Goal: Check status: Check status

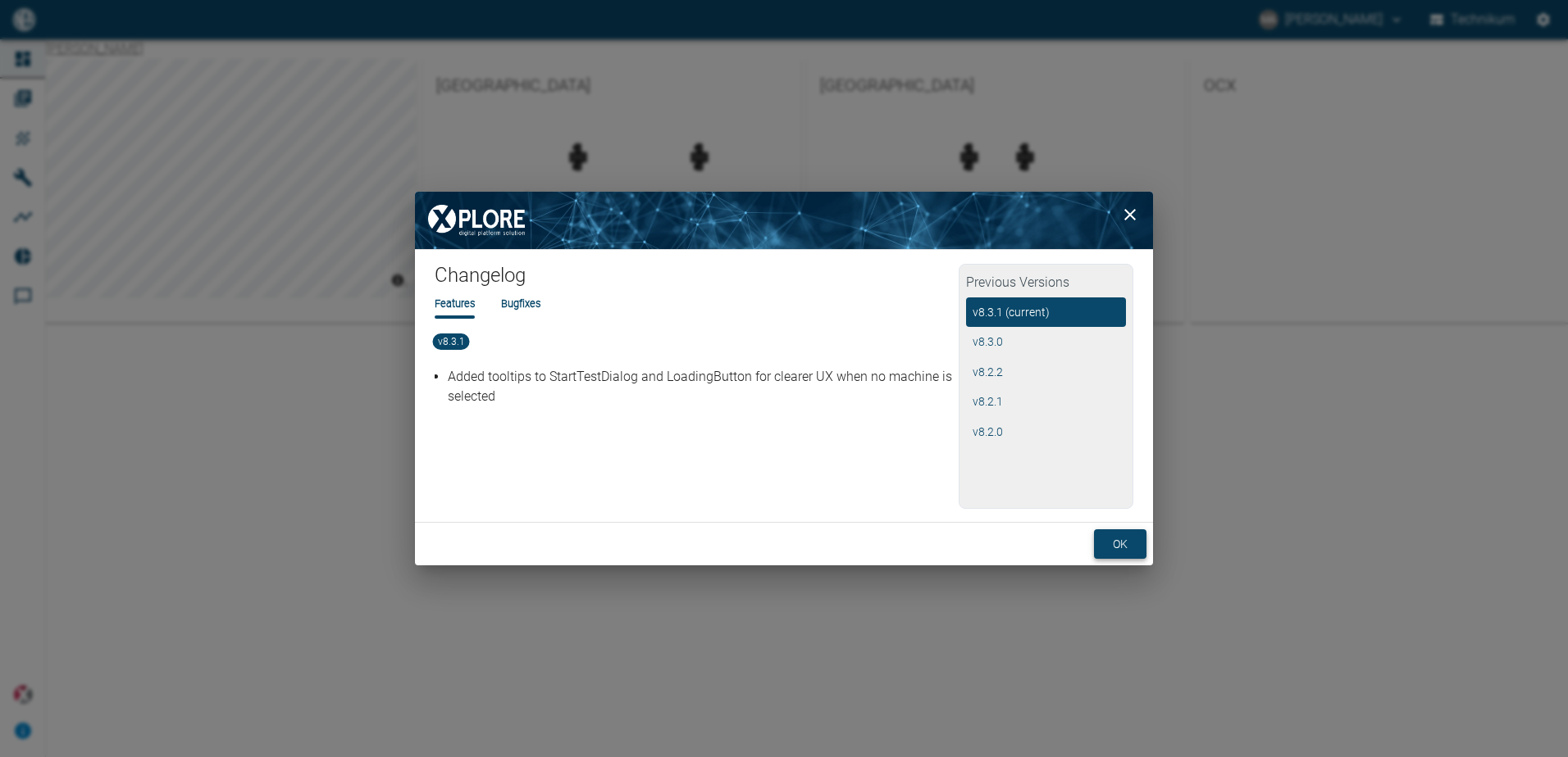
click at [1122, 546] on button "ok" at bounding box center [1120, 545] width 52 height 30
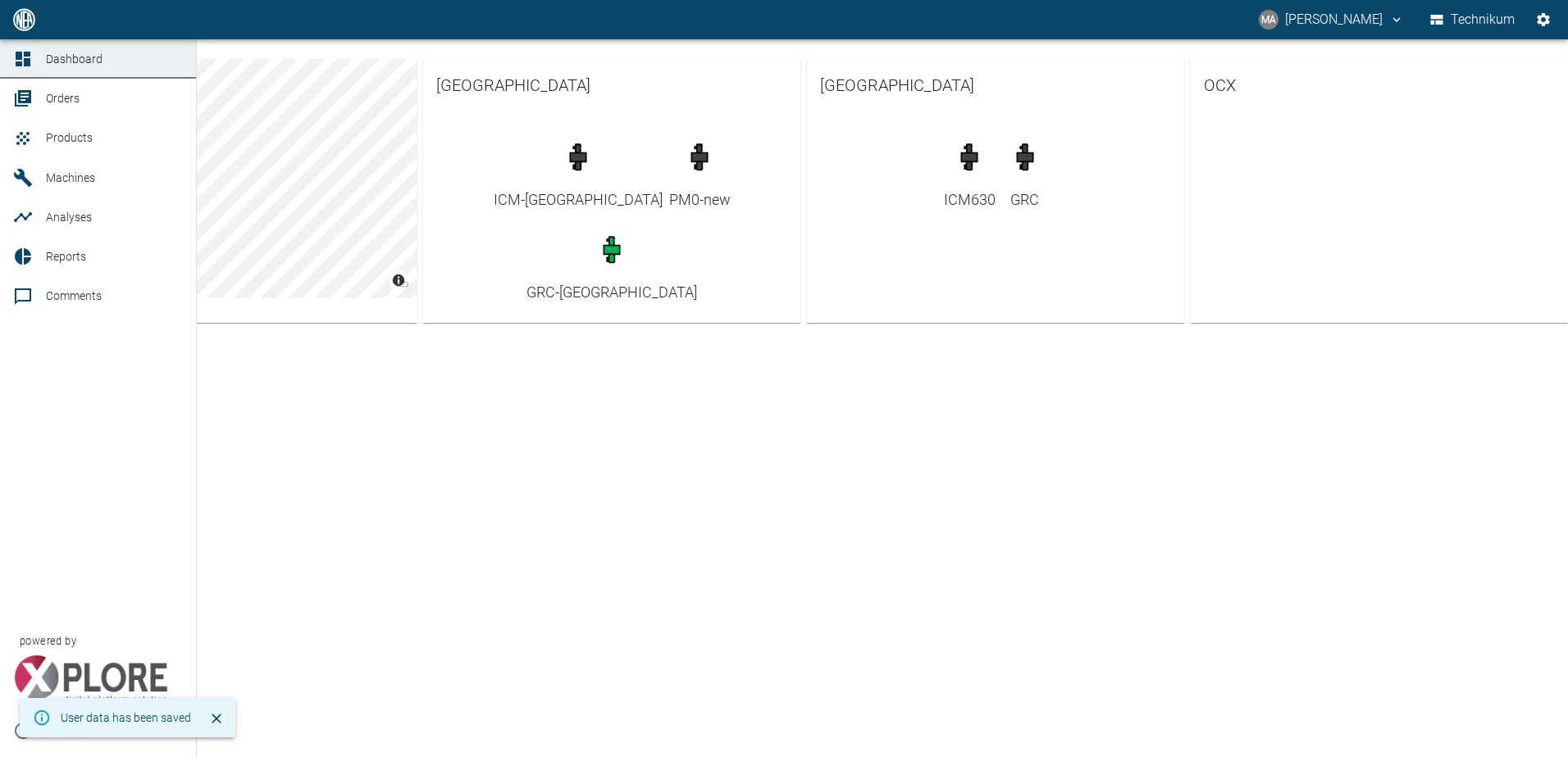
click at [37, 99] on link "Orders" at bounding box center [98, 99] width 196 height 39
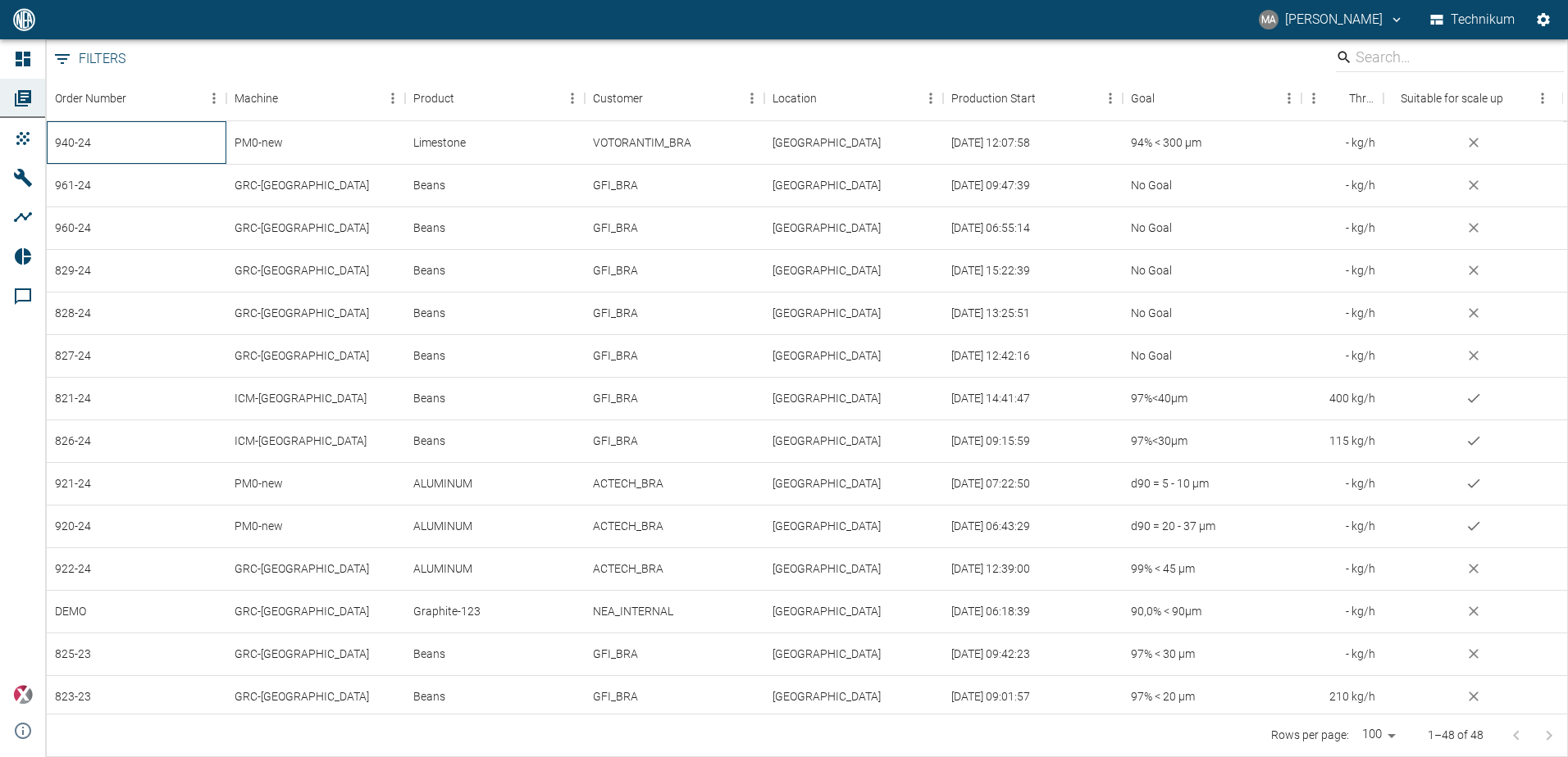
click at [139, 143] on div "940-24" at bounding box center [137, 143] width 180 height 43
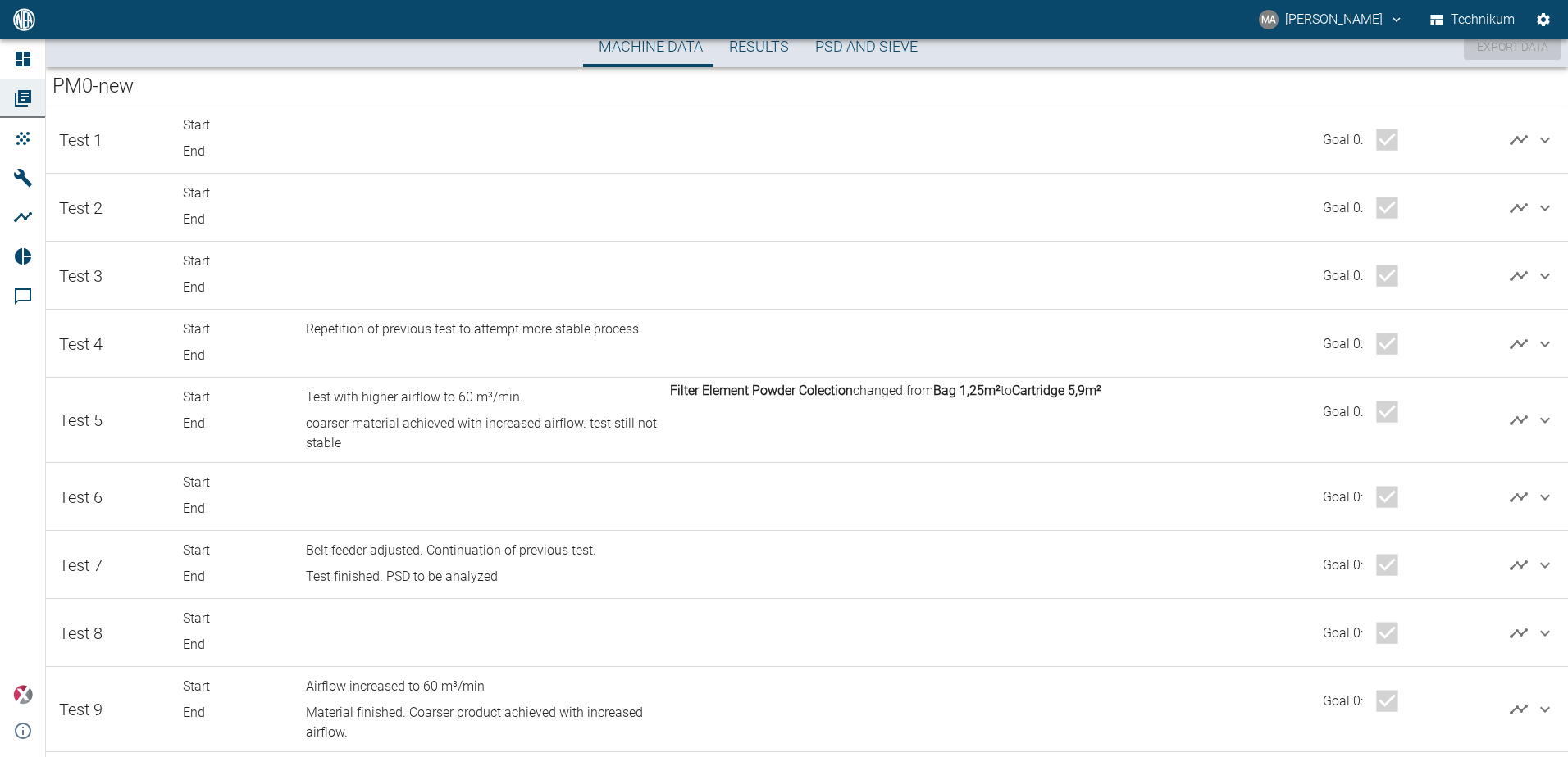
scroll to position [491, 0]
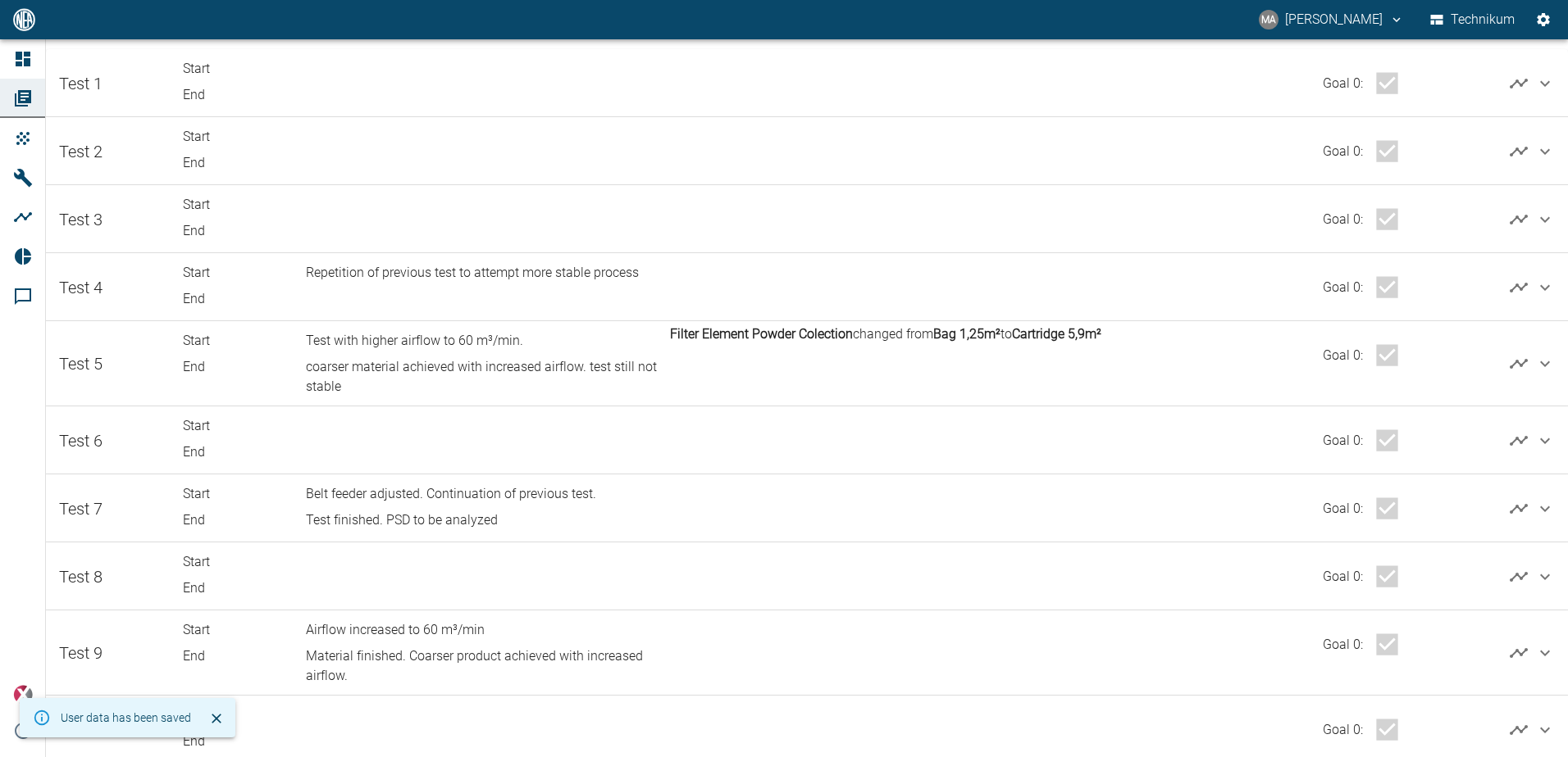
click at [1541, 355] on icon at bounding box center [1545, 363] width 20 height 20
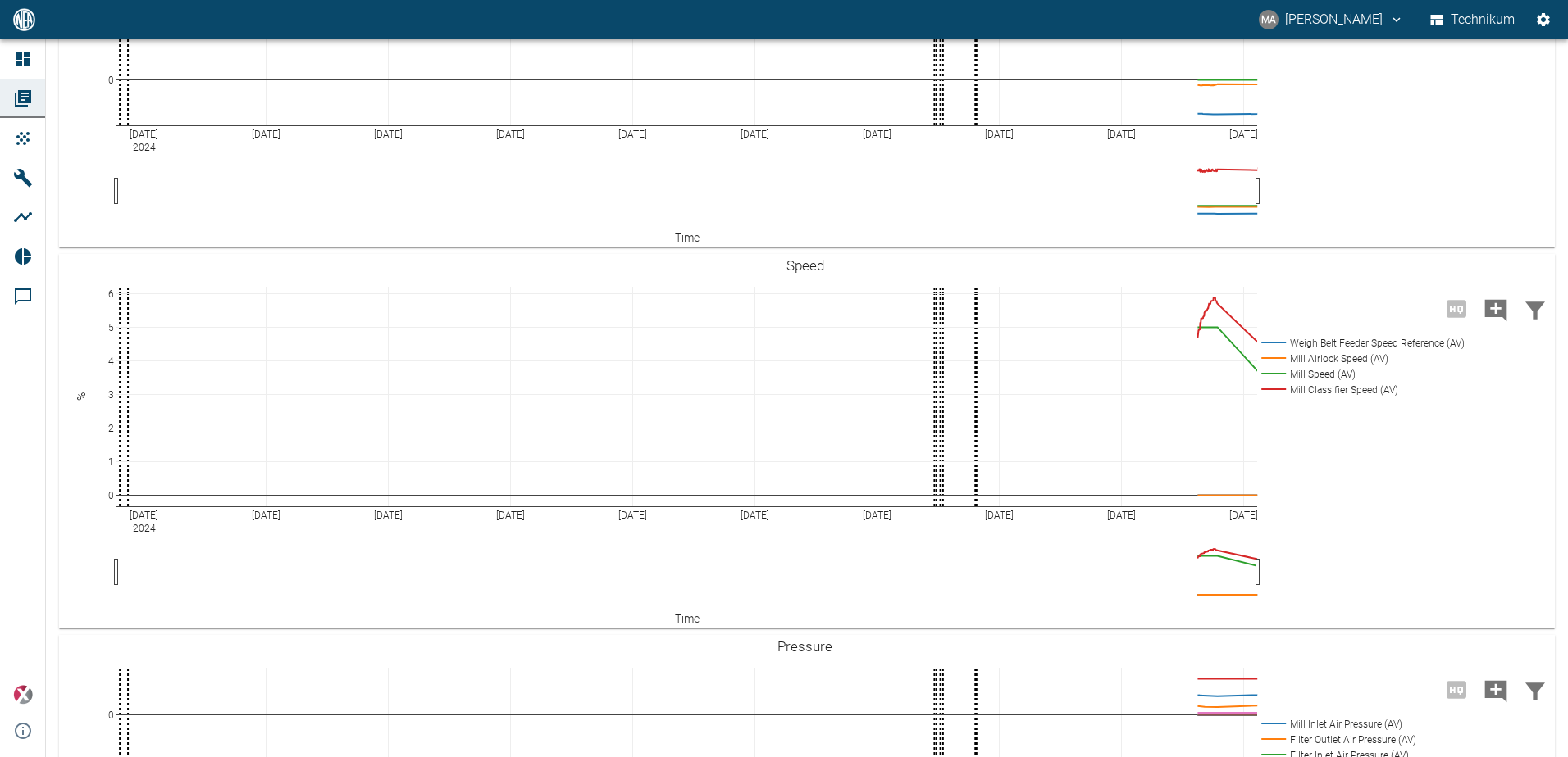
scroll to position [1547, 0]
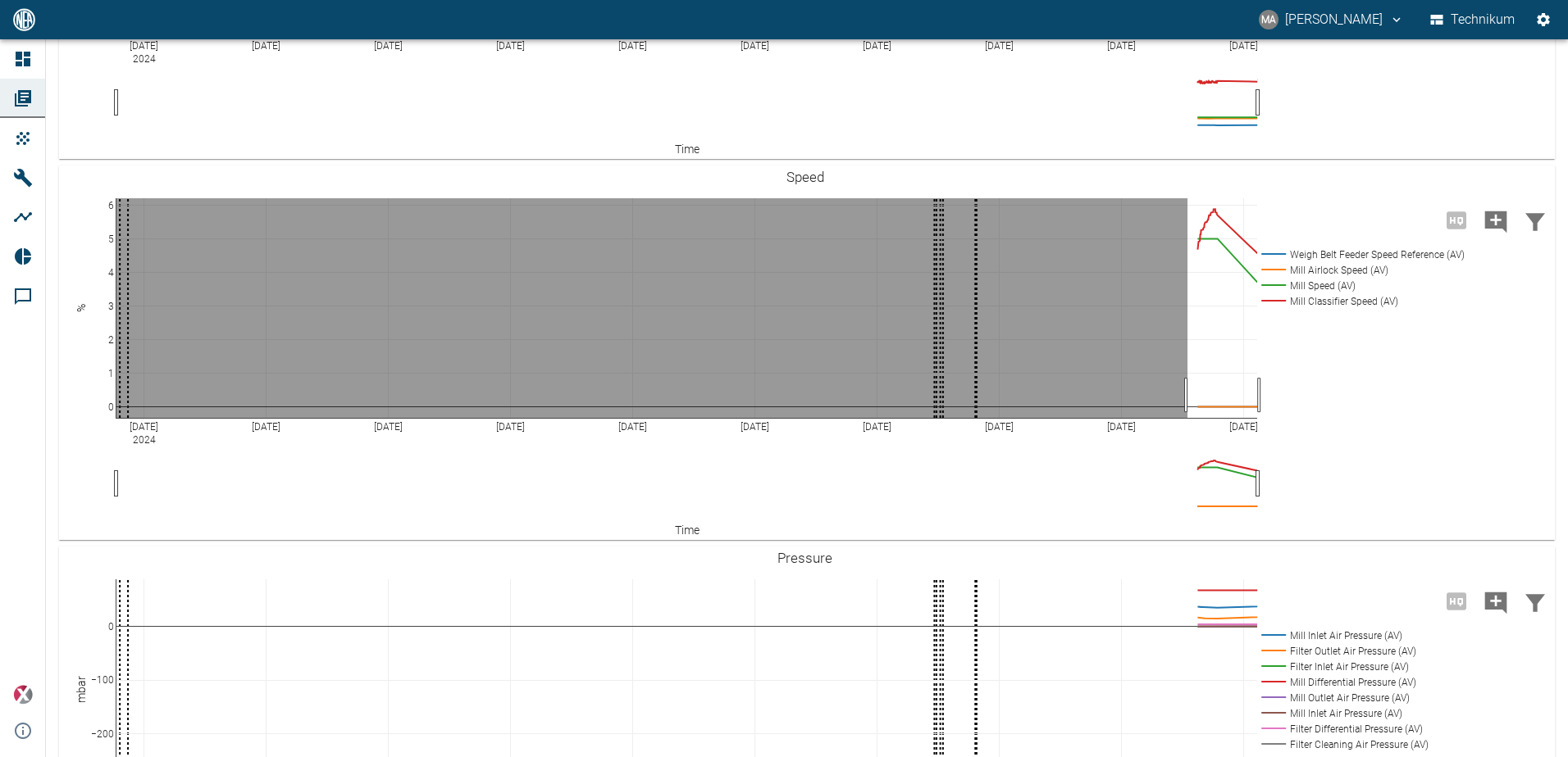
drag, startPoint x: 1188, startPoint y: 482, endPoint x: 1270, endPoint y: 481, distance: 82.0
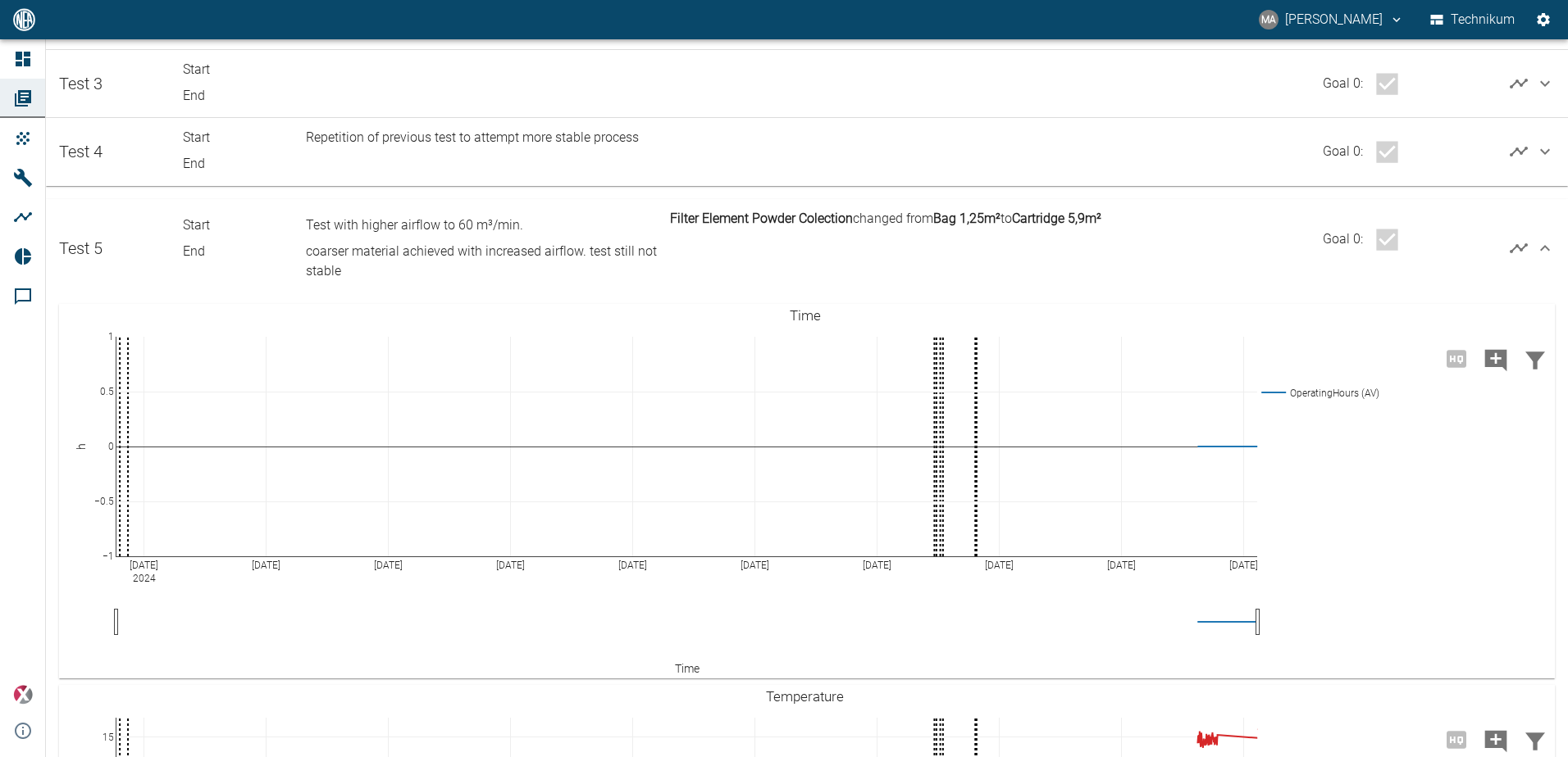
scroll to position [563, 0]
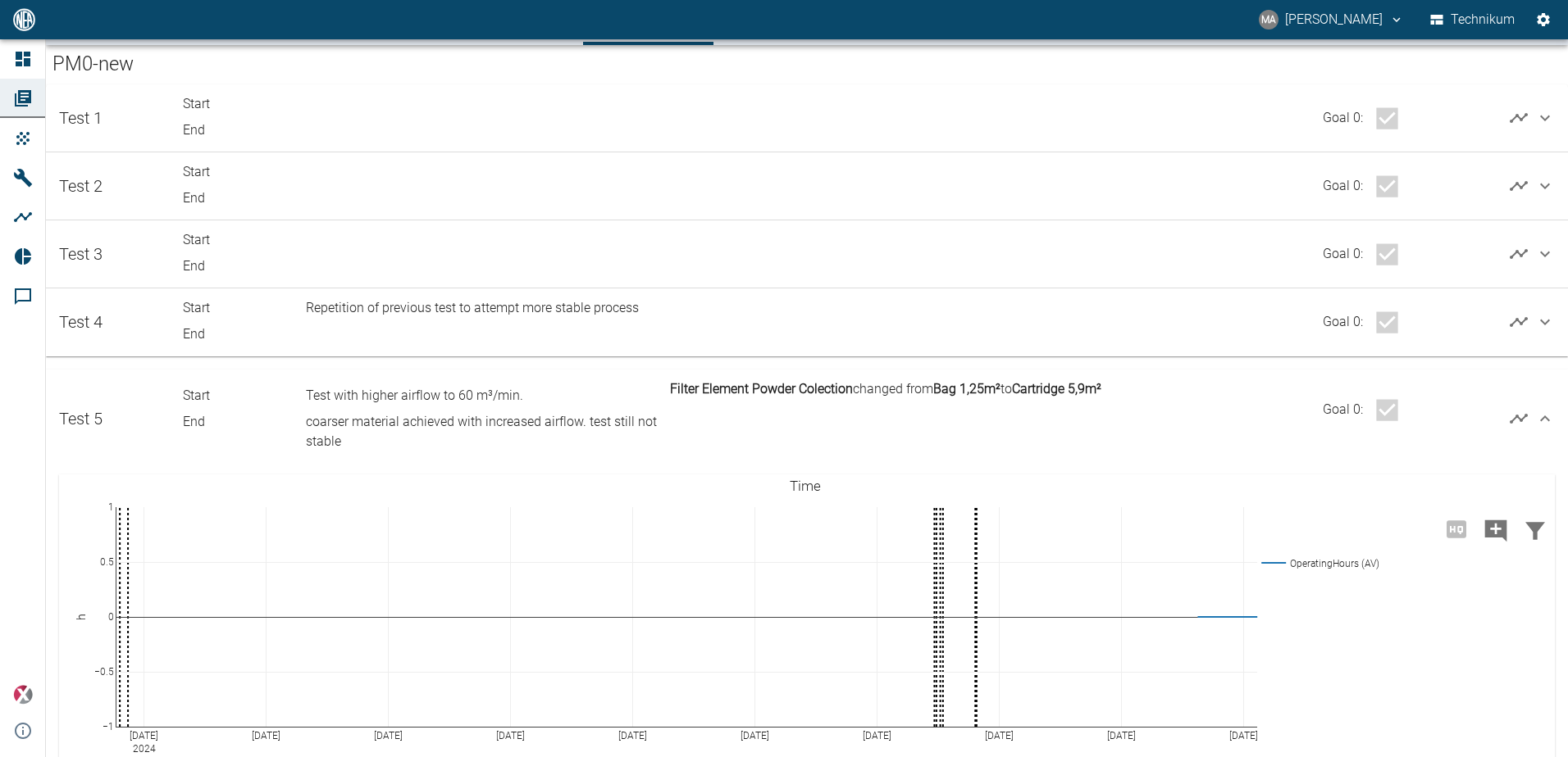
click at [1544, 422] on icon at bounding box center [1545, 418] width 20 height 20
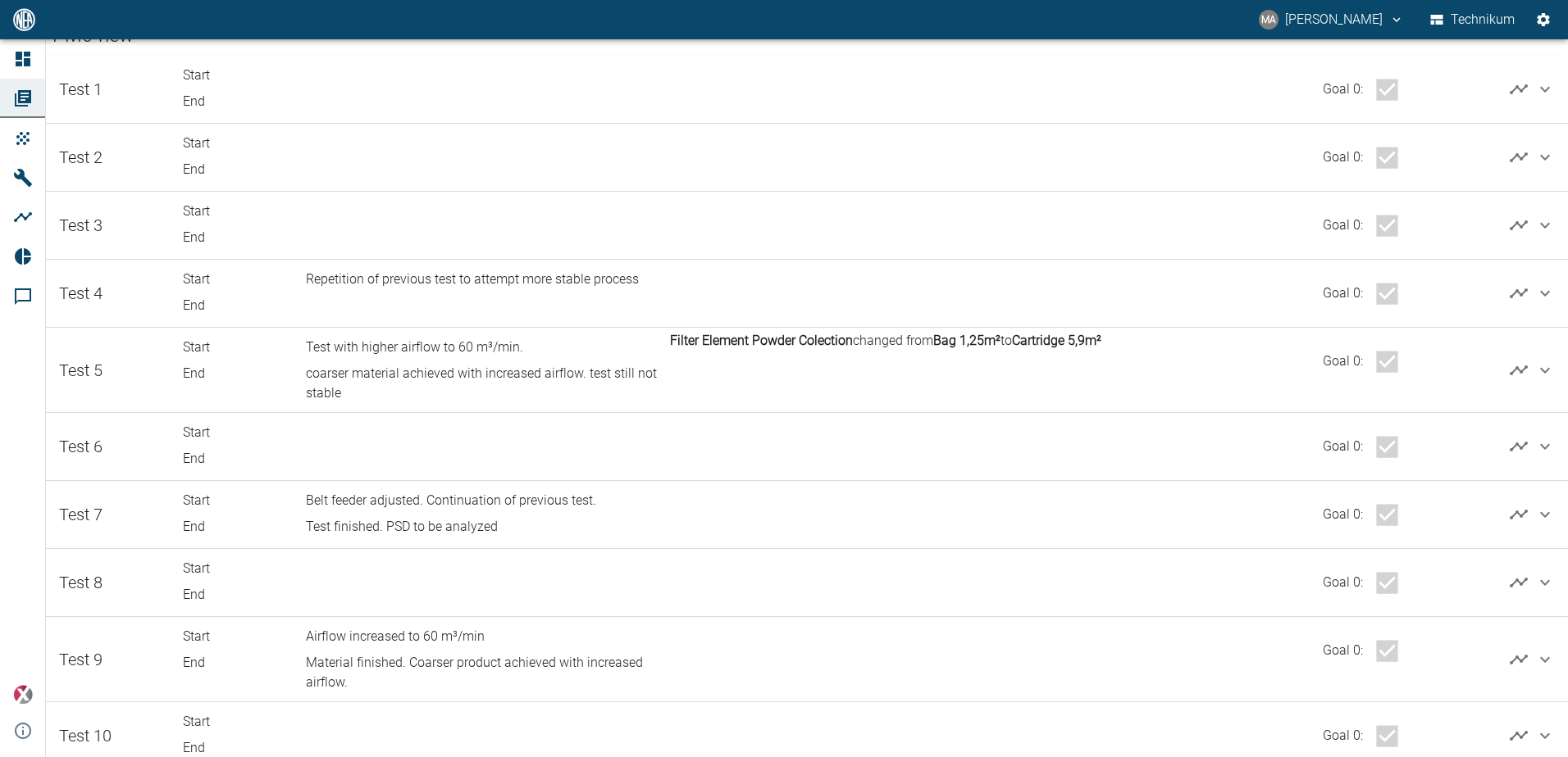
scroll to position [0, 0]
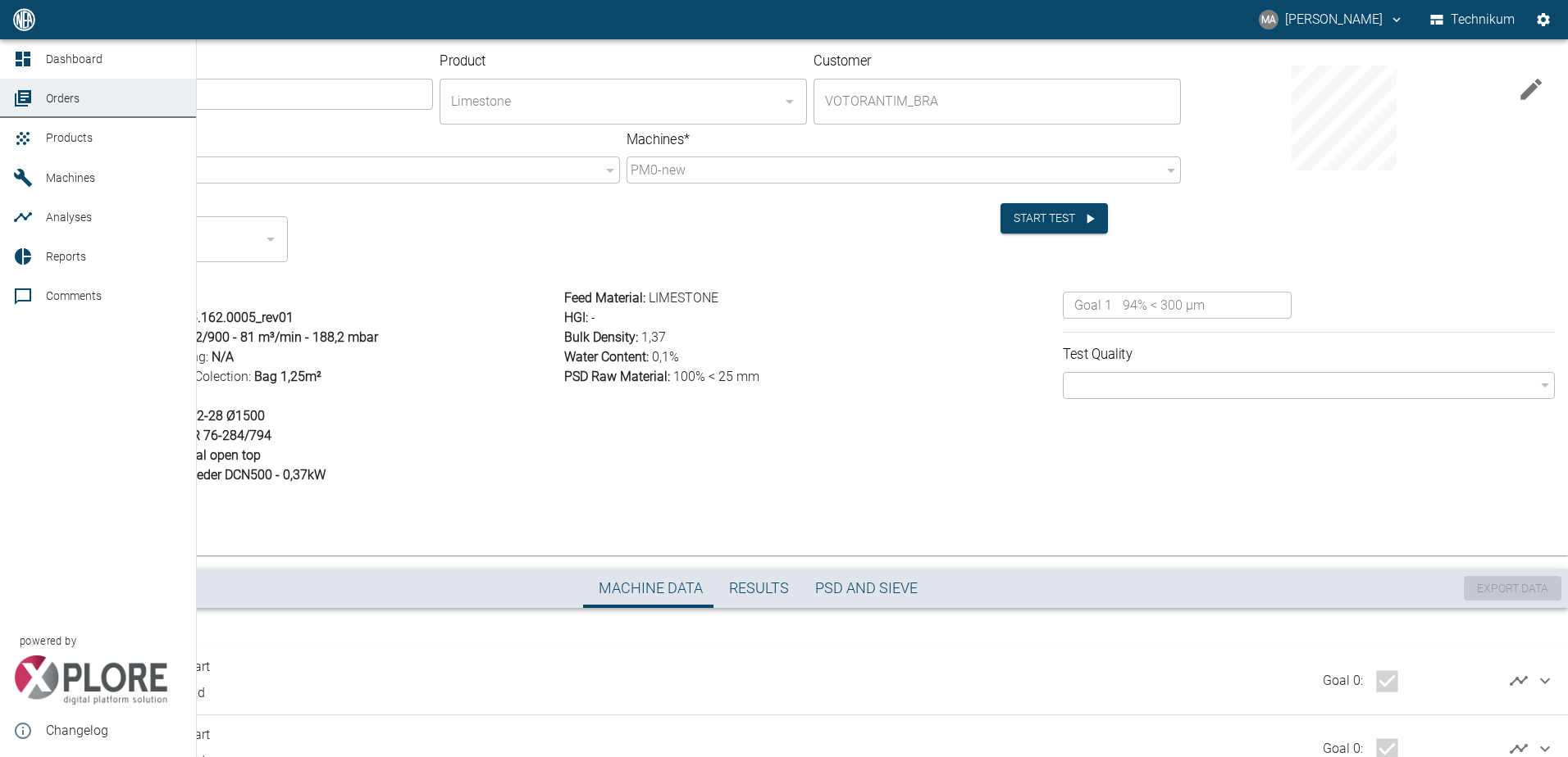
click at [37, 103] on div at bounding box center [26, 99] width 25 height 20
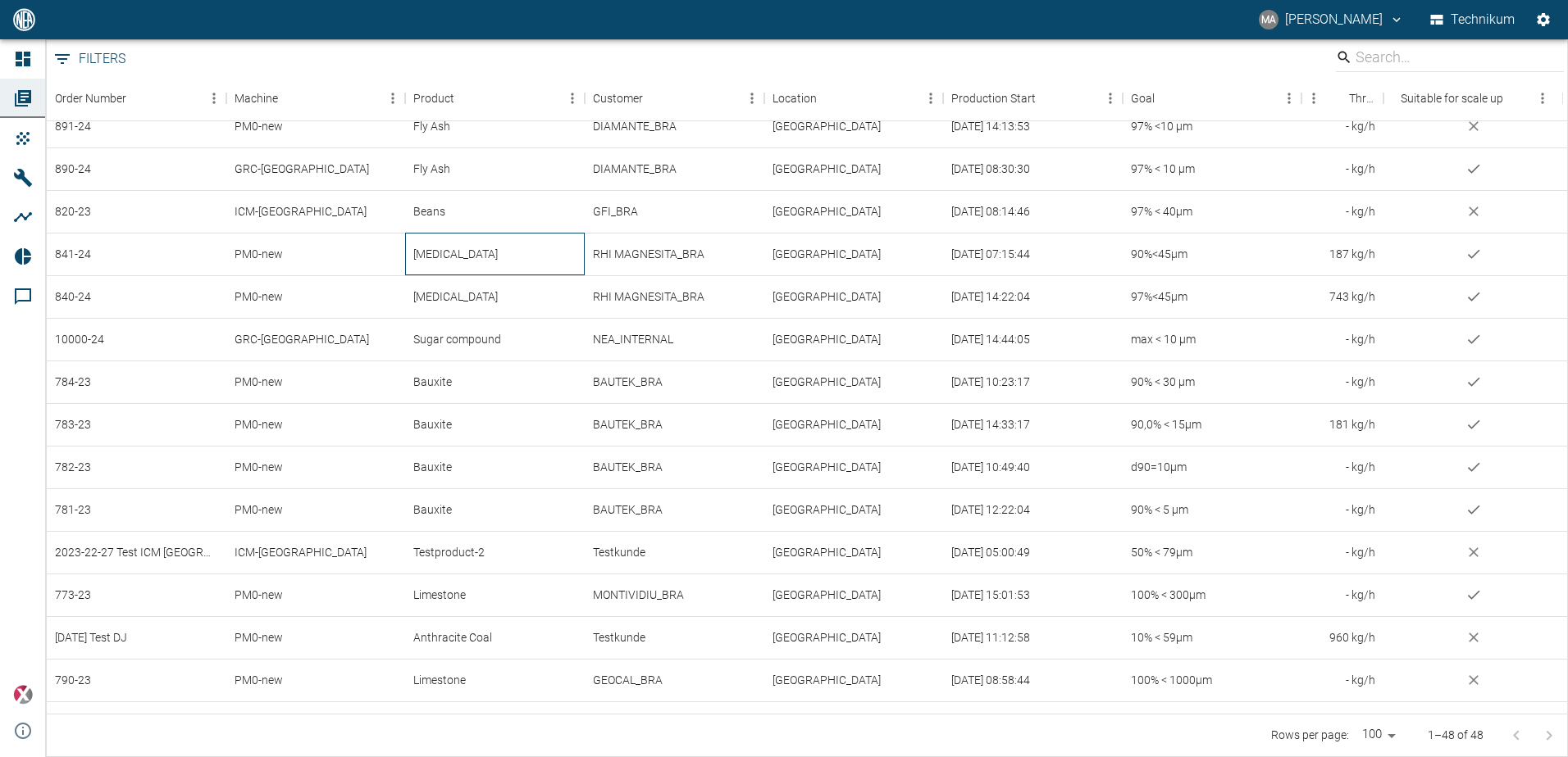
click at [492, 263] on div "[MEDICAL_DATA]" at bounding box center [495, 254] width 180 height 43
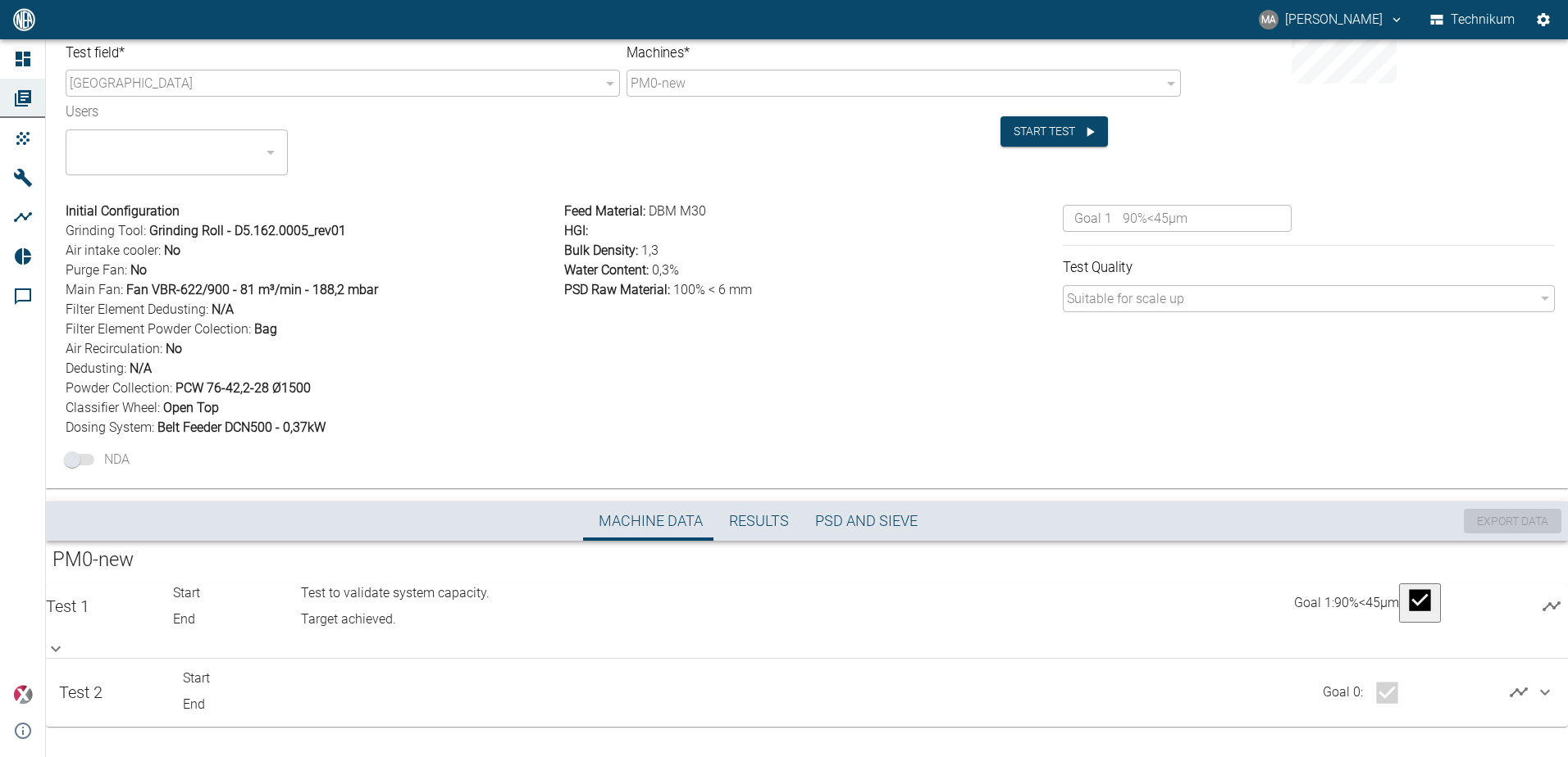
click at [66, 639] on icon at bounding box center [56, 649] width 20 height 20
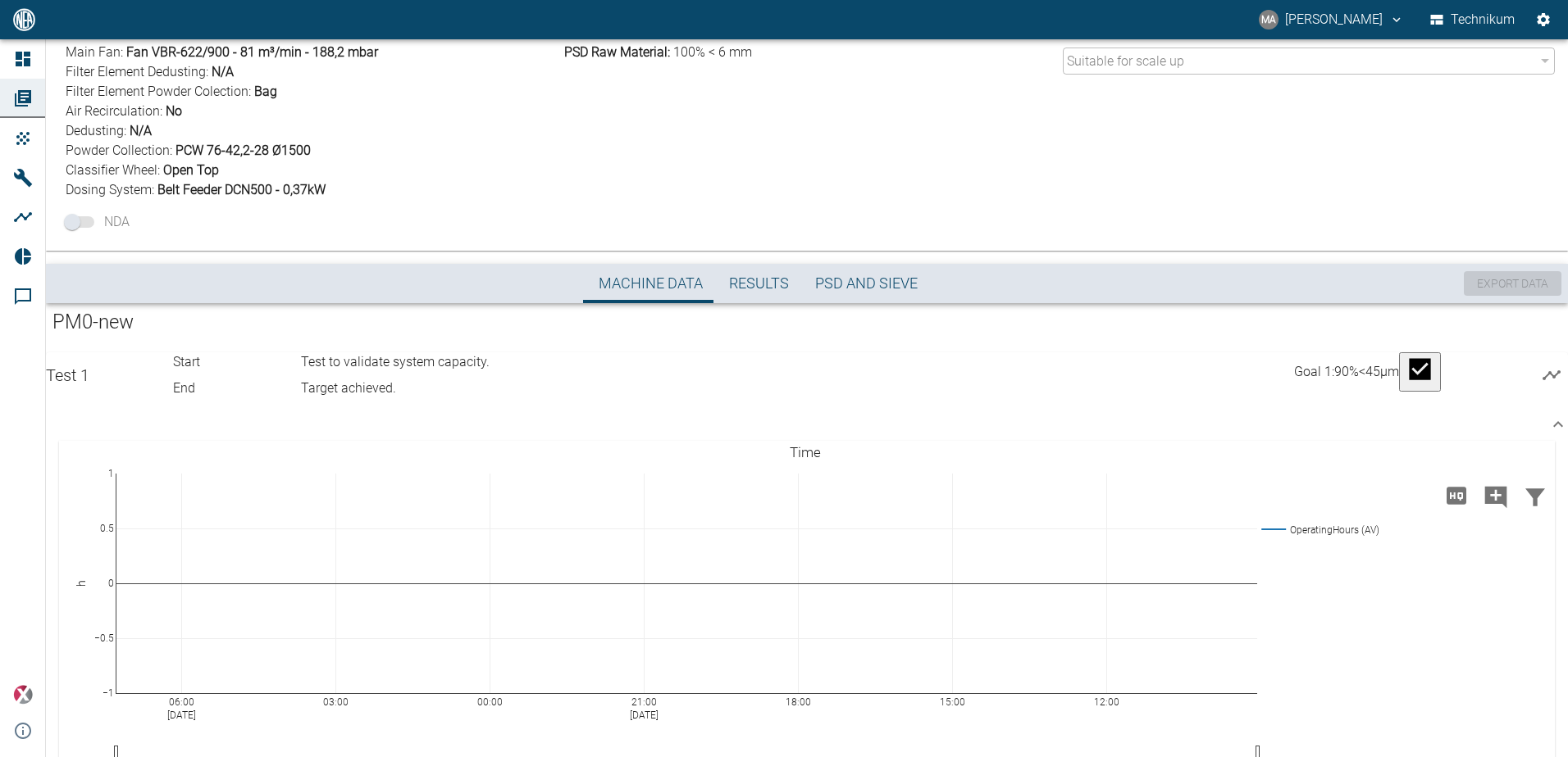
click at [762, 280] on span "Results" at bounding box center [758, 283] width 60 height 19
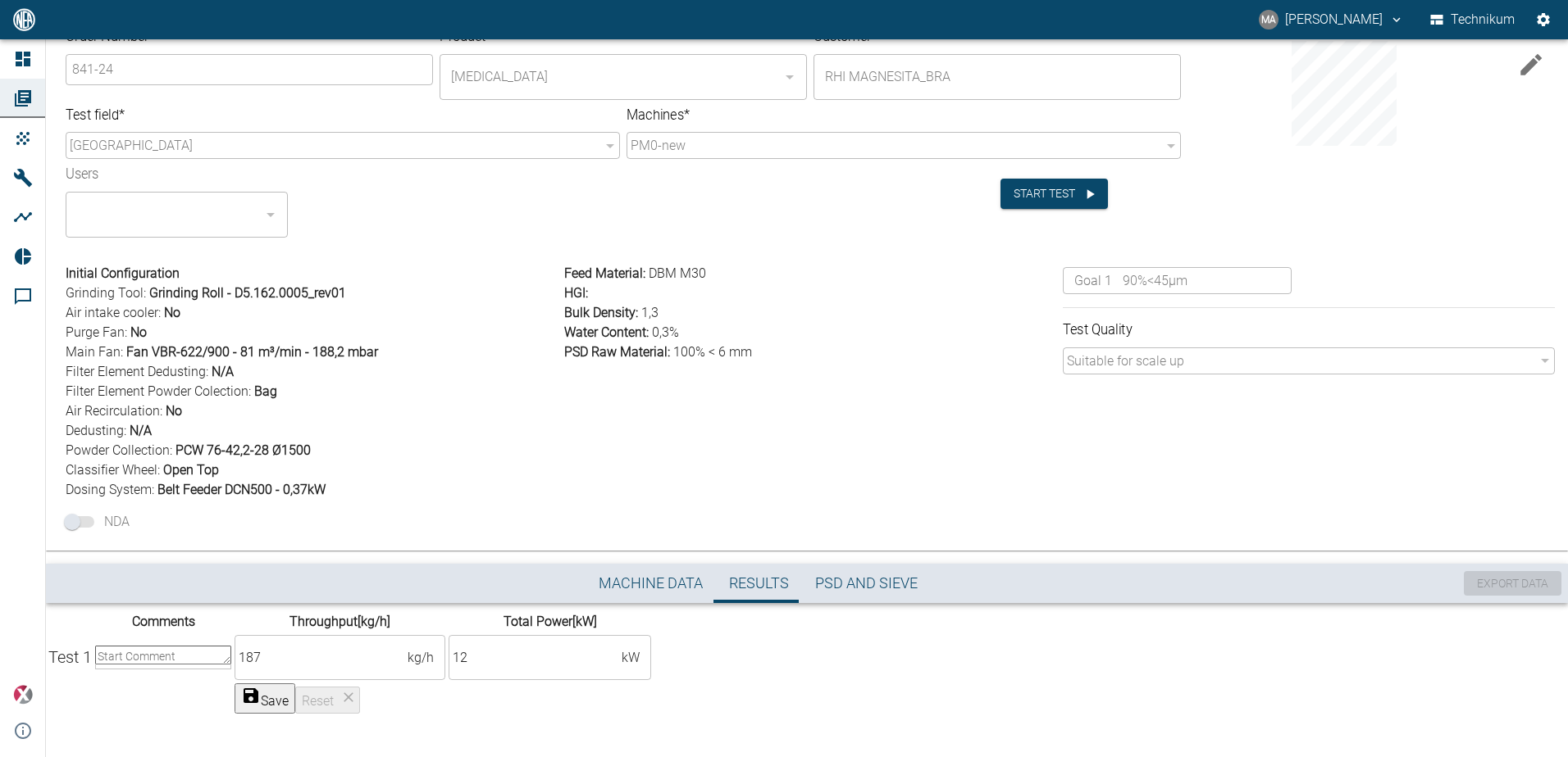
click at [884, 575] on span "PSD and Sieve" at bounding box center [866, 584] width 102 height 19
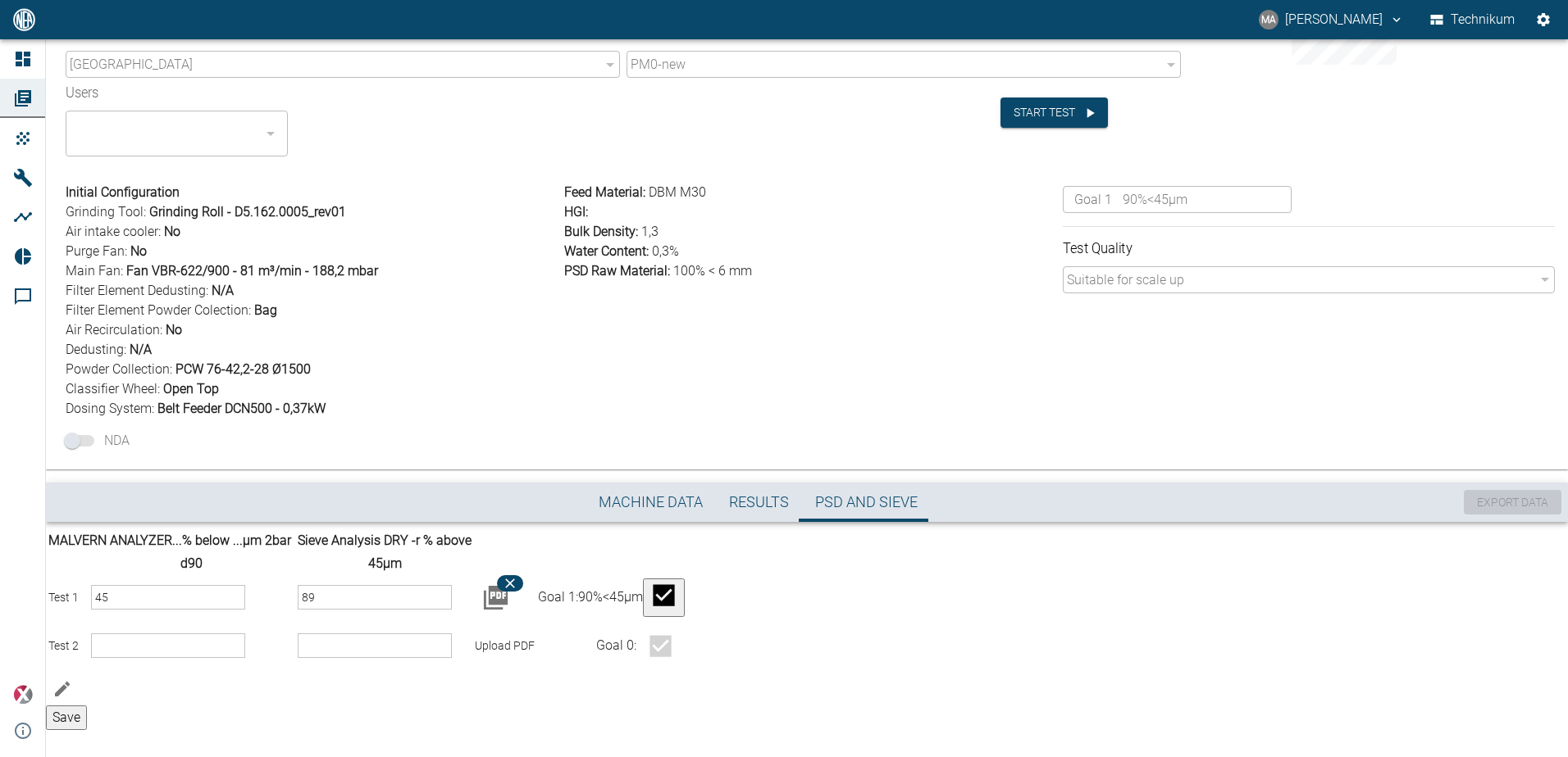
click at [759, 506] on span "Results" at bounding box center [758, 502] width 60 height 19
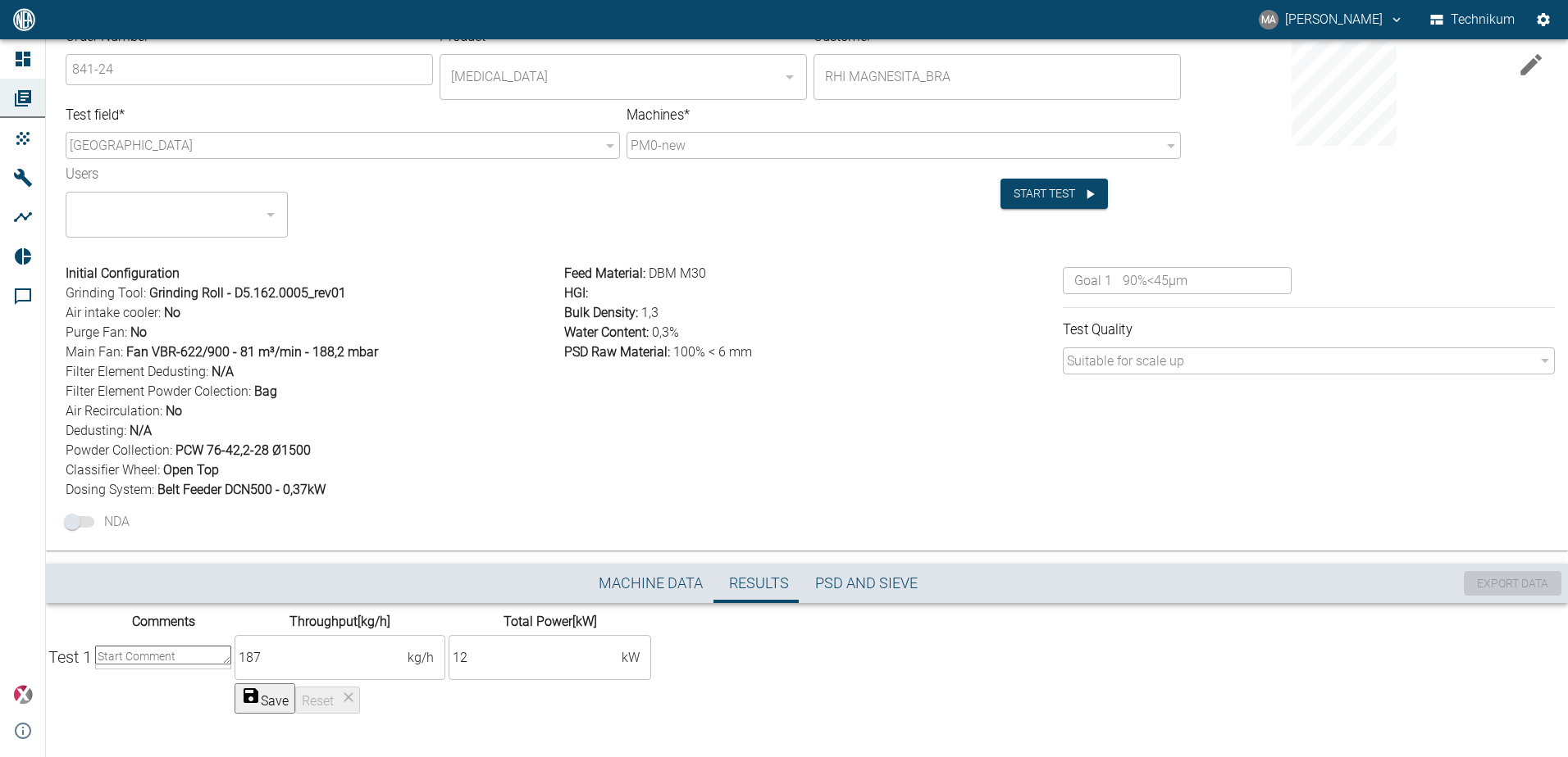
click at [673, 564] on button "Machine Data" at bounding box center [651, 584] width 131 height 39
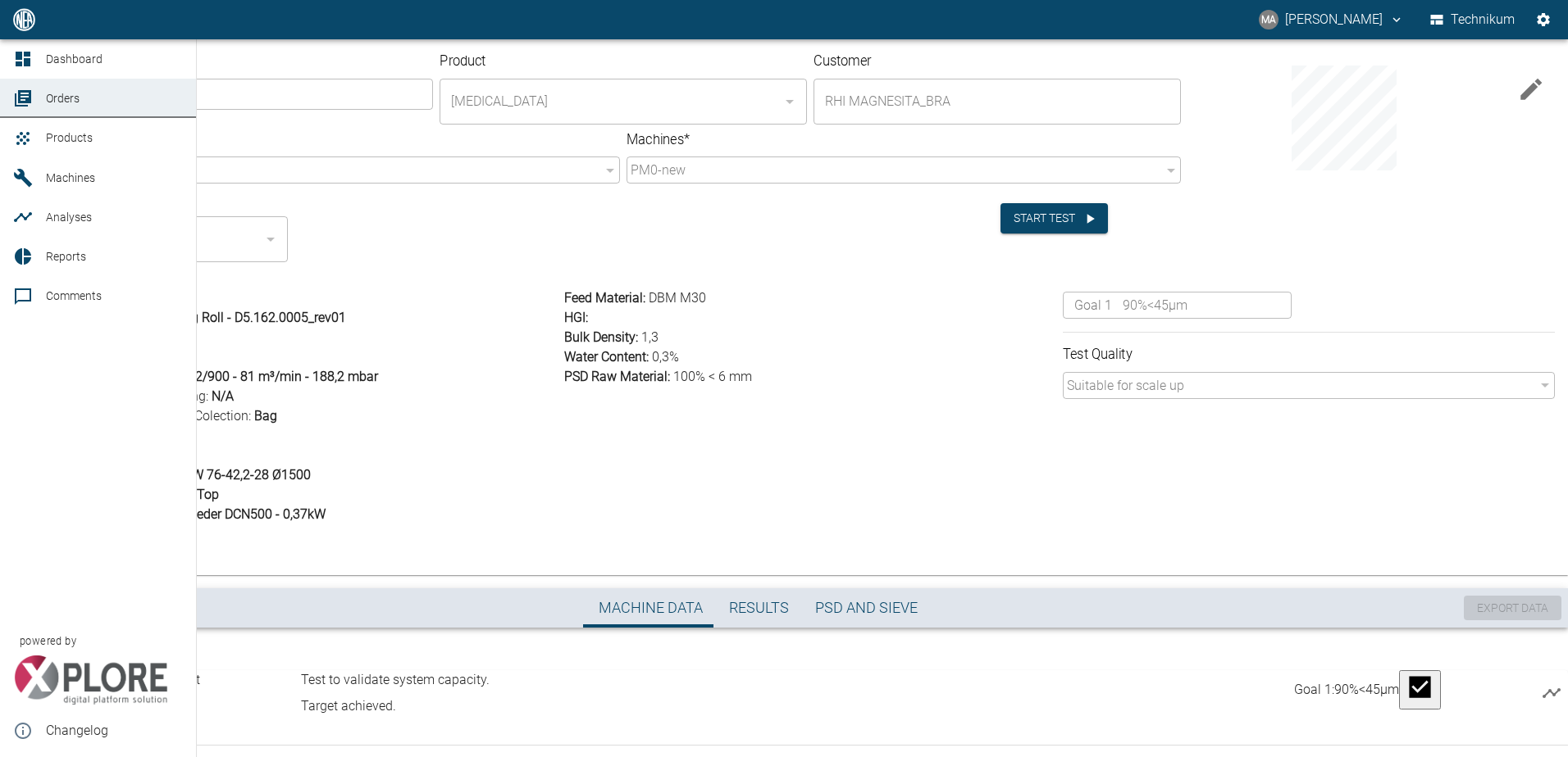
click at [27, 88] on link "Orders" at bounding box center [98, 99] width 196 height 39
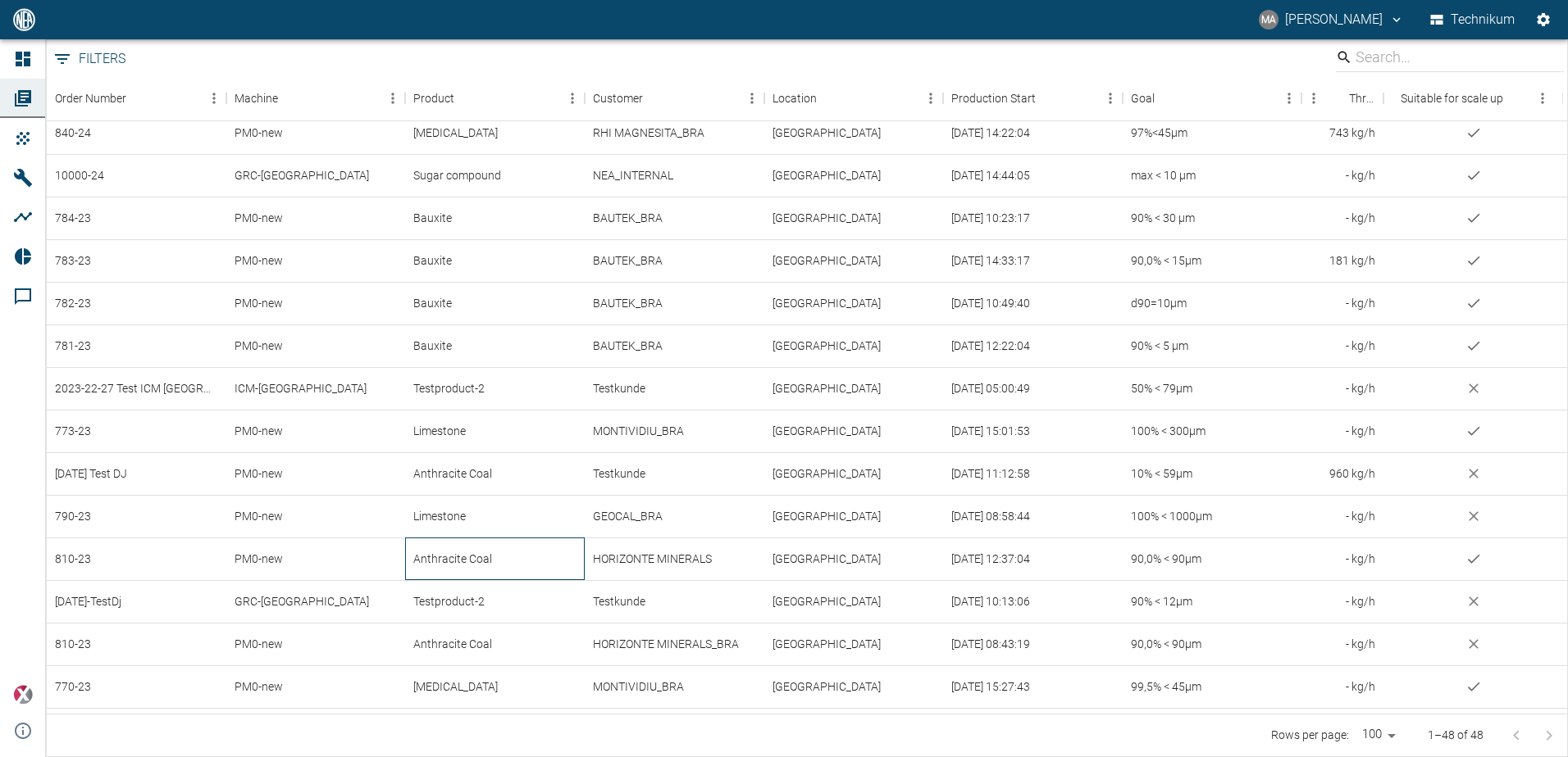
click at [494, 557] on div "Anthracite Coal" at bounding box center [495, 559] width 180 height 43
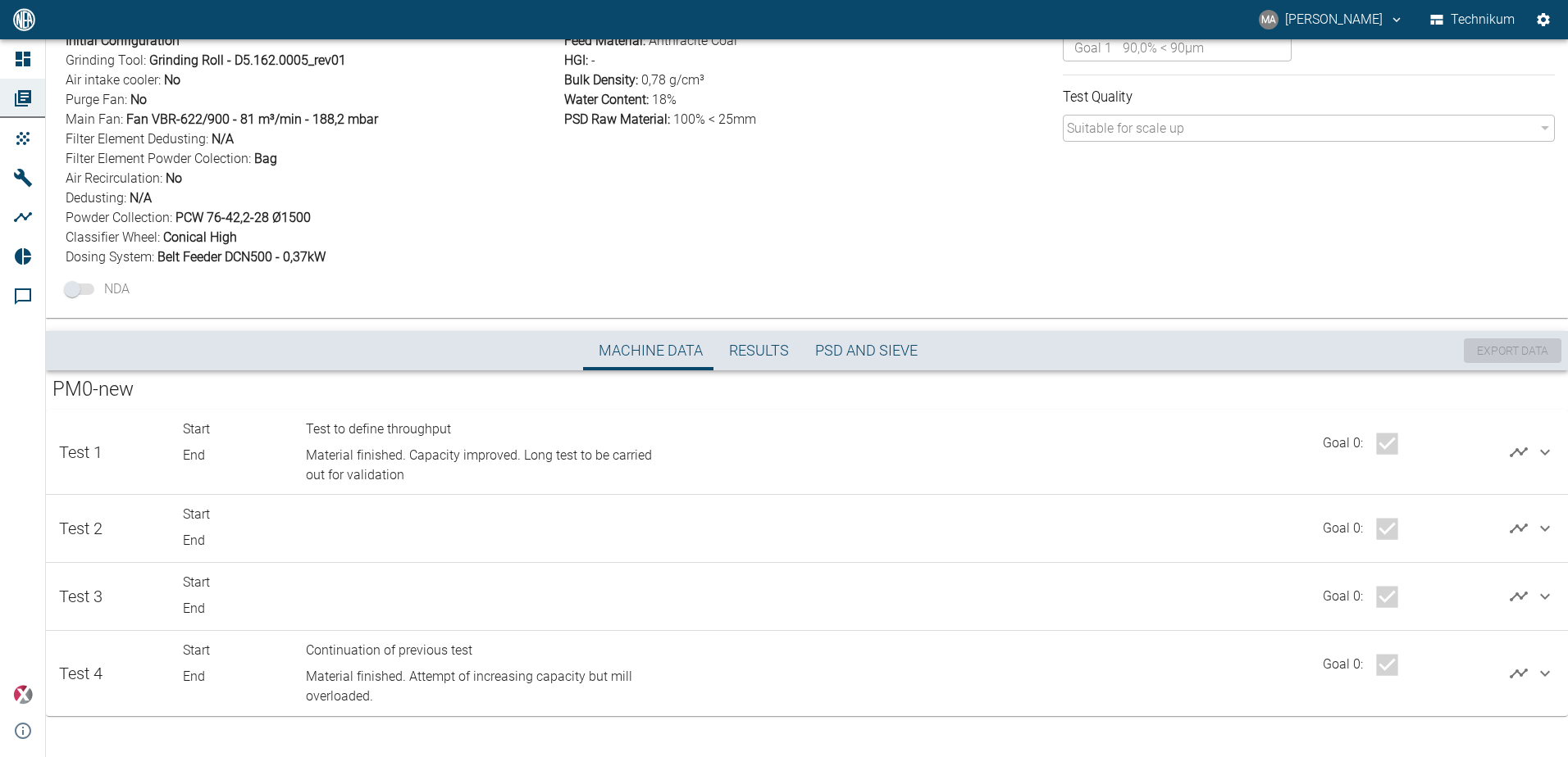
scroll to position [175, 0]
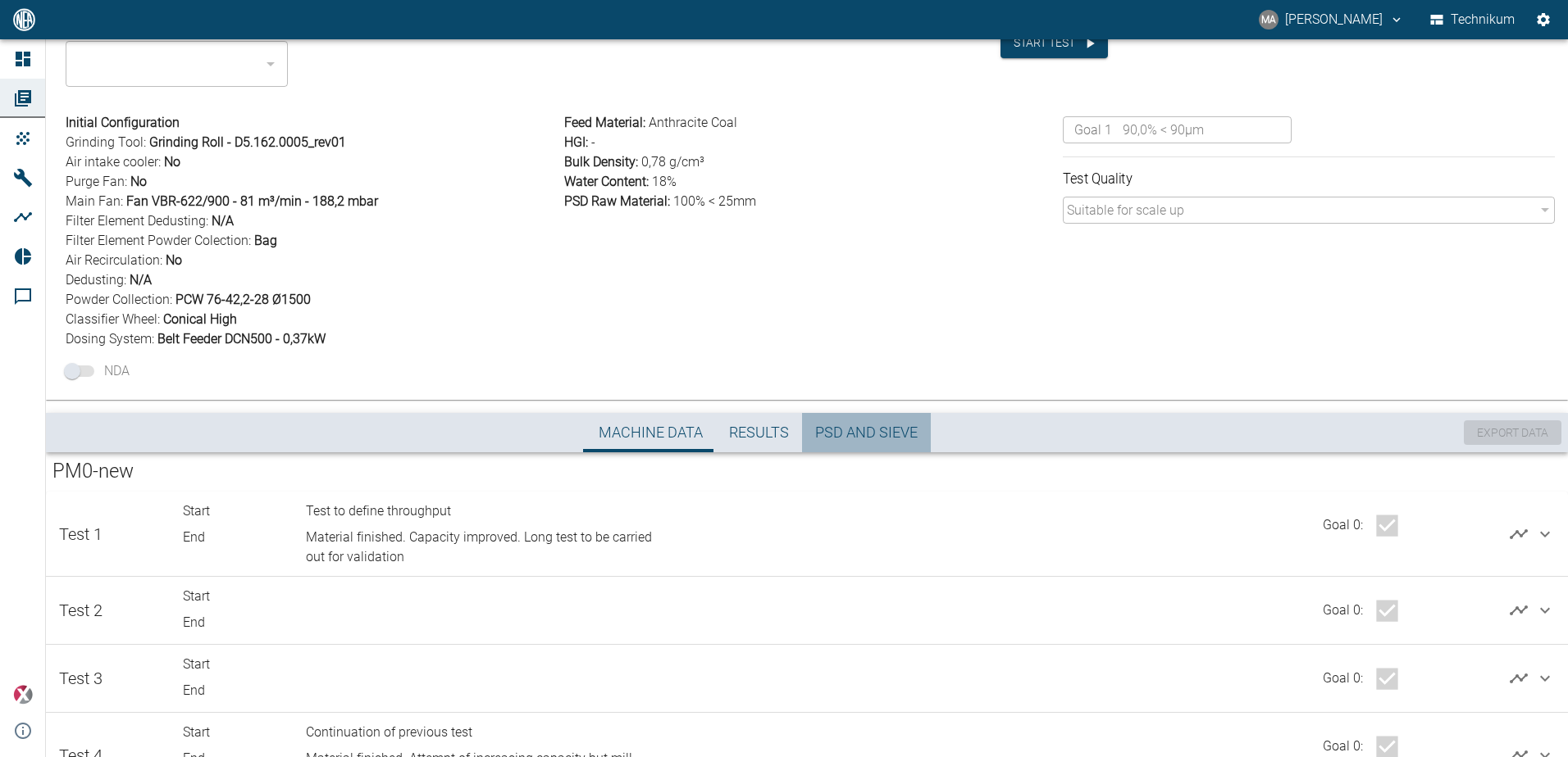
click at [858, 434] on span "PSD and Sieve" at bounding box center [866, 433] width 102 height 19
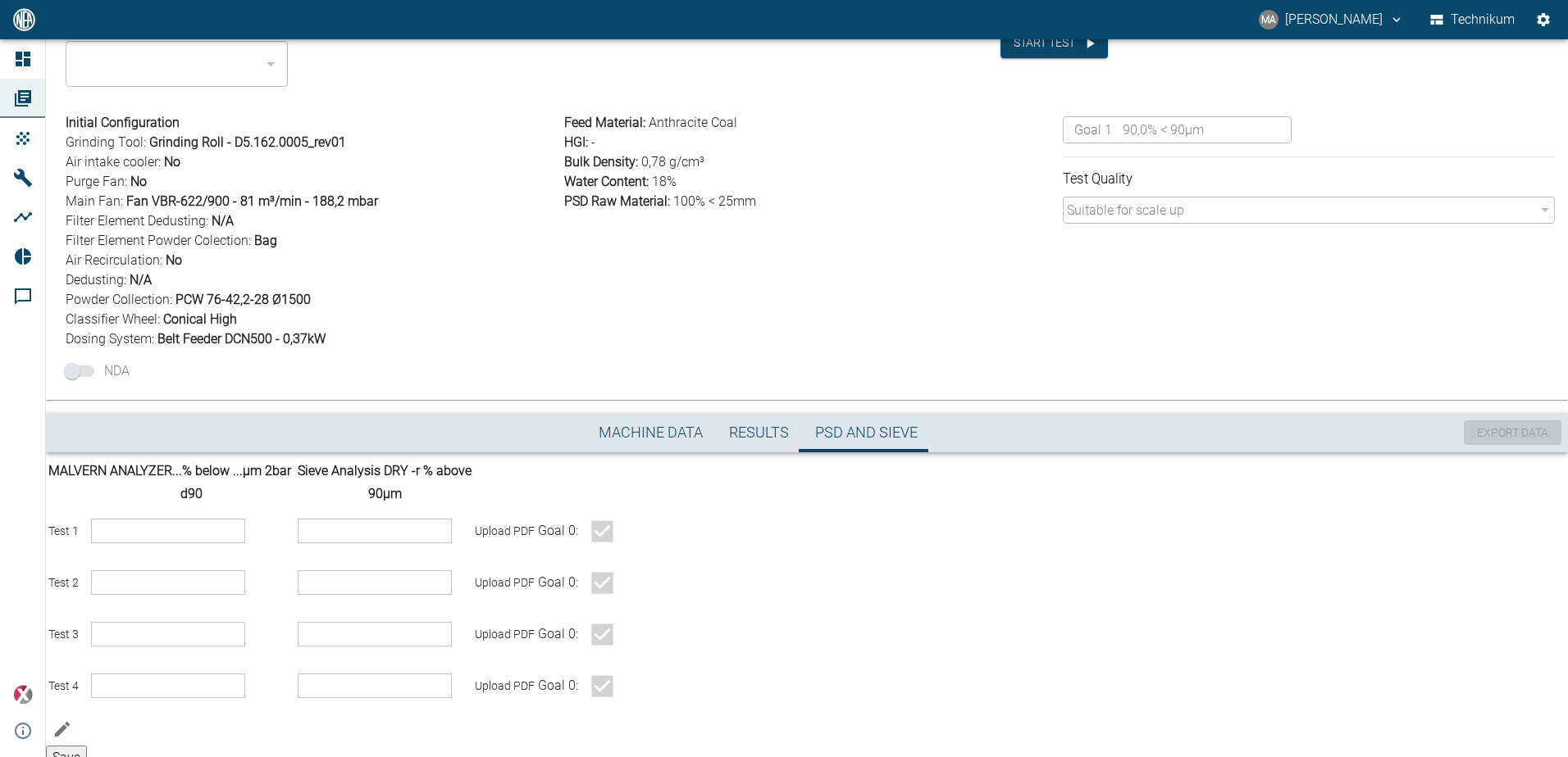
click at [738, 434] on span "Results" at bounding box center [758, 433] width 60 height 19
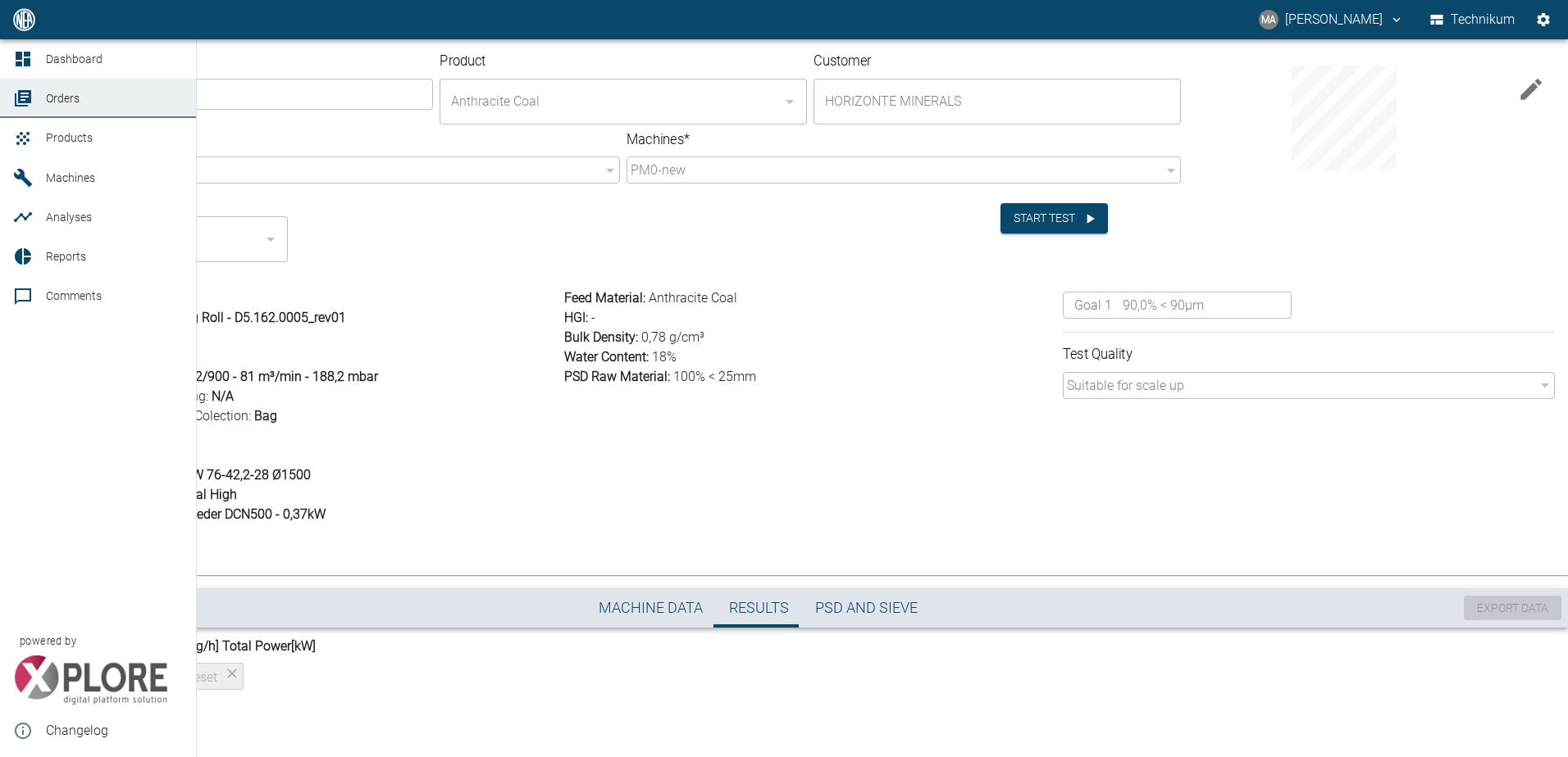
click at [47, 93] on span "Orders" at bounding box center [63, 98] width 34 height 13
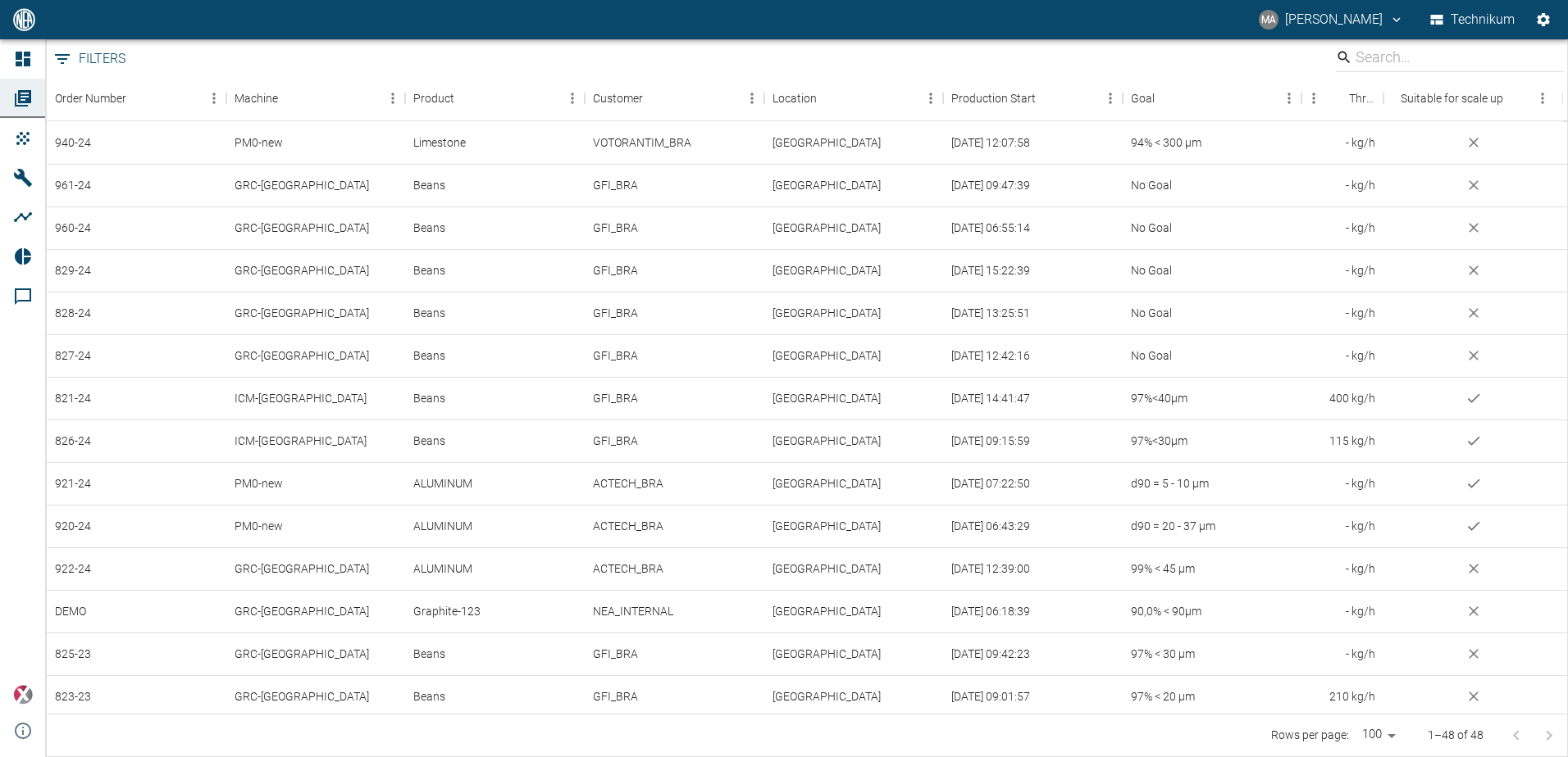
scroll to position [163, 0]
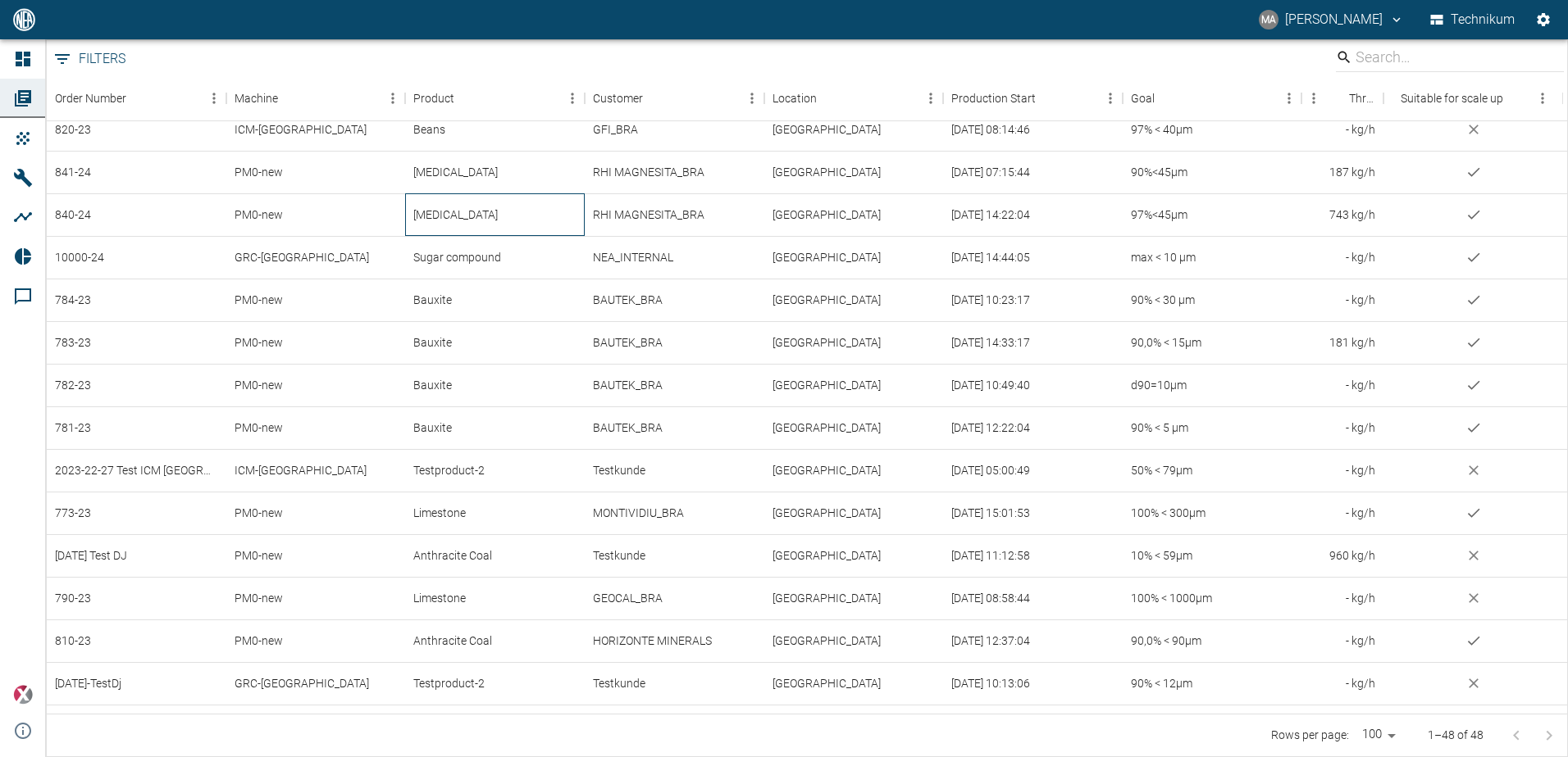
click at [548, 225] on div "[MEDICAL_DATA]" at bounding box center [495, 215] width 180 height 43
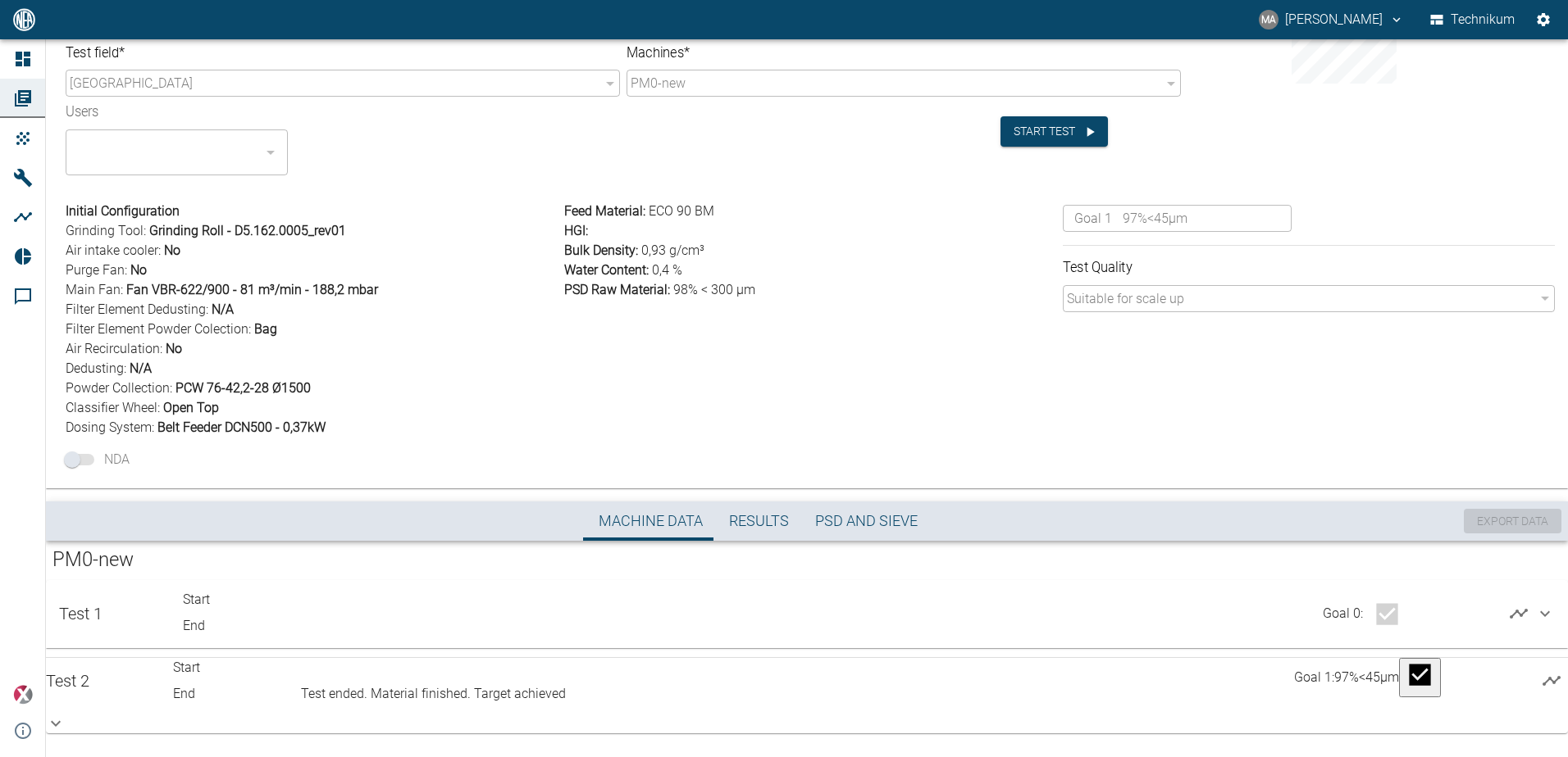
click at [66, 713] on icon at bounding box center [56, 723] width 20 height 20
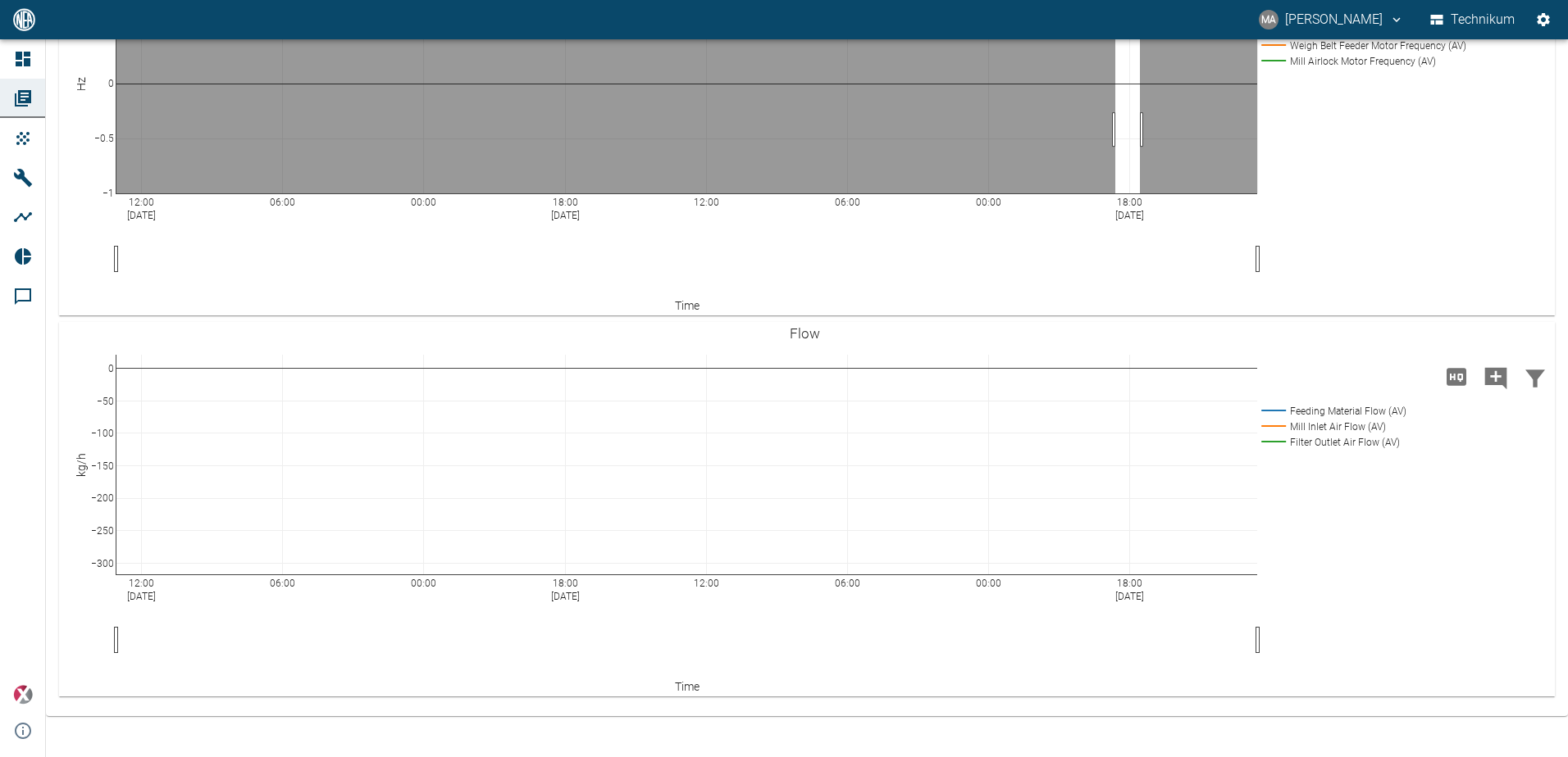
drag, startPoint x: 1140, startPoint y: 438, endPoint x: 1116, endPoint y: 438, distance: 24.0
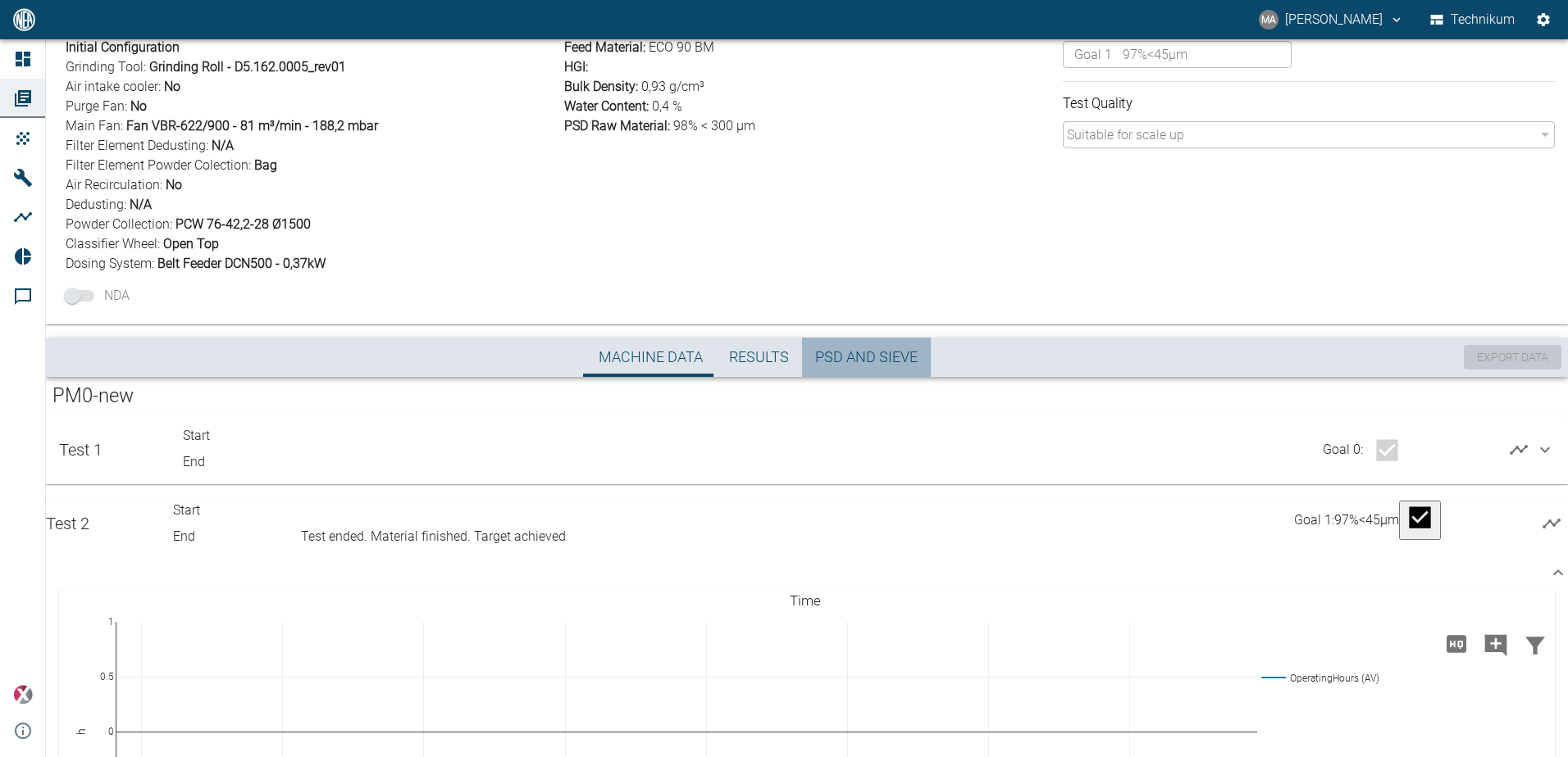
click at [861, 354] on span "PSD and Sieve" at bounding box center [866, 357] width 102 height 19
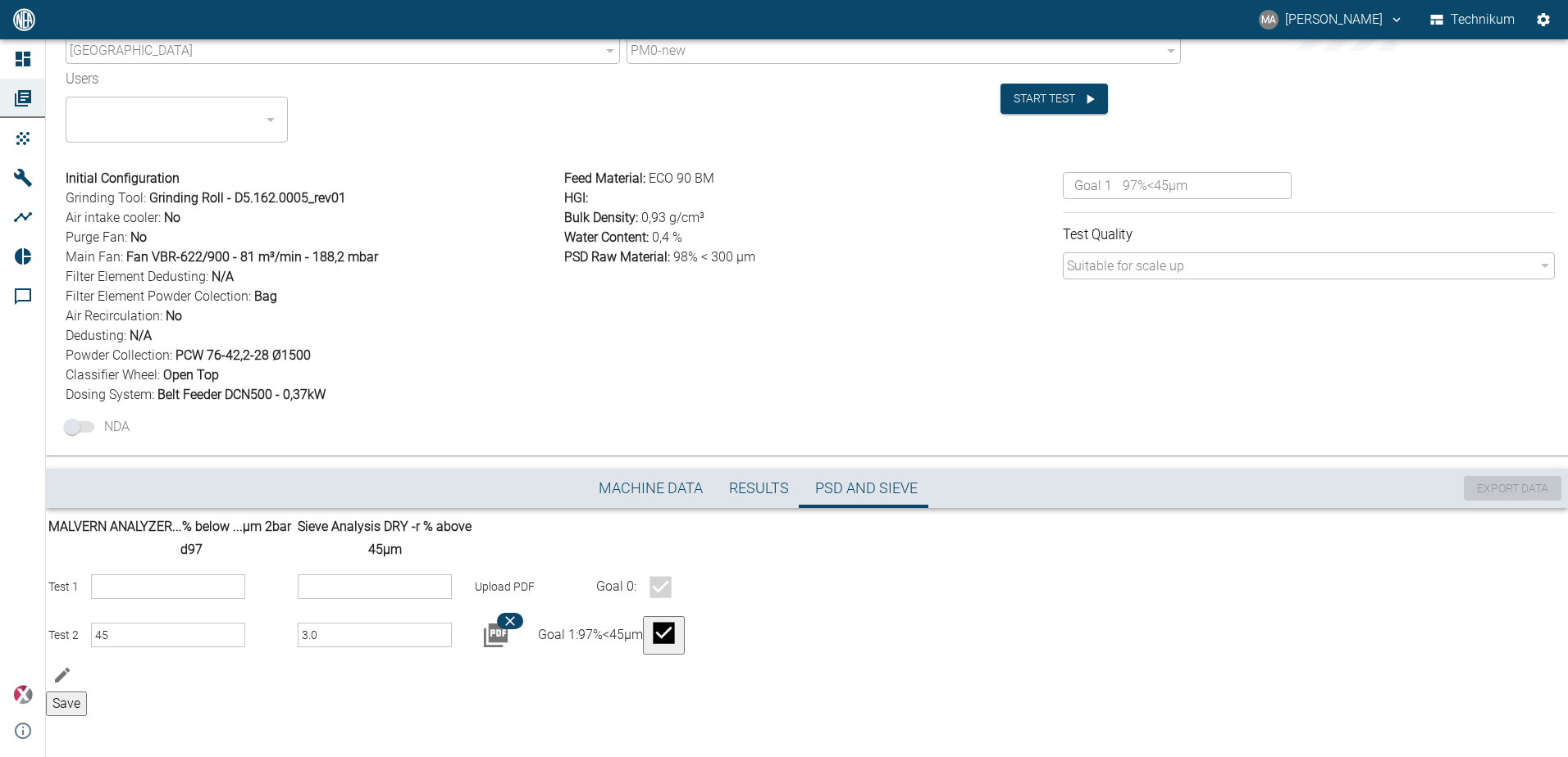
click at [740, 480] on span "Results" at bounding box center [758, 489] width 60 height 19
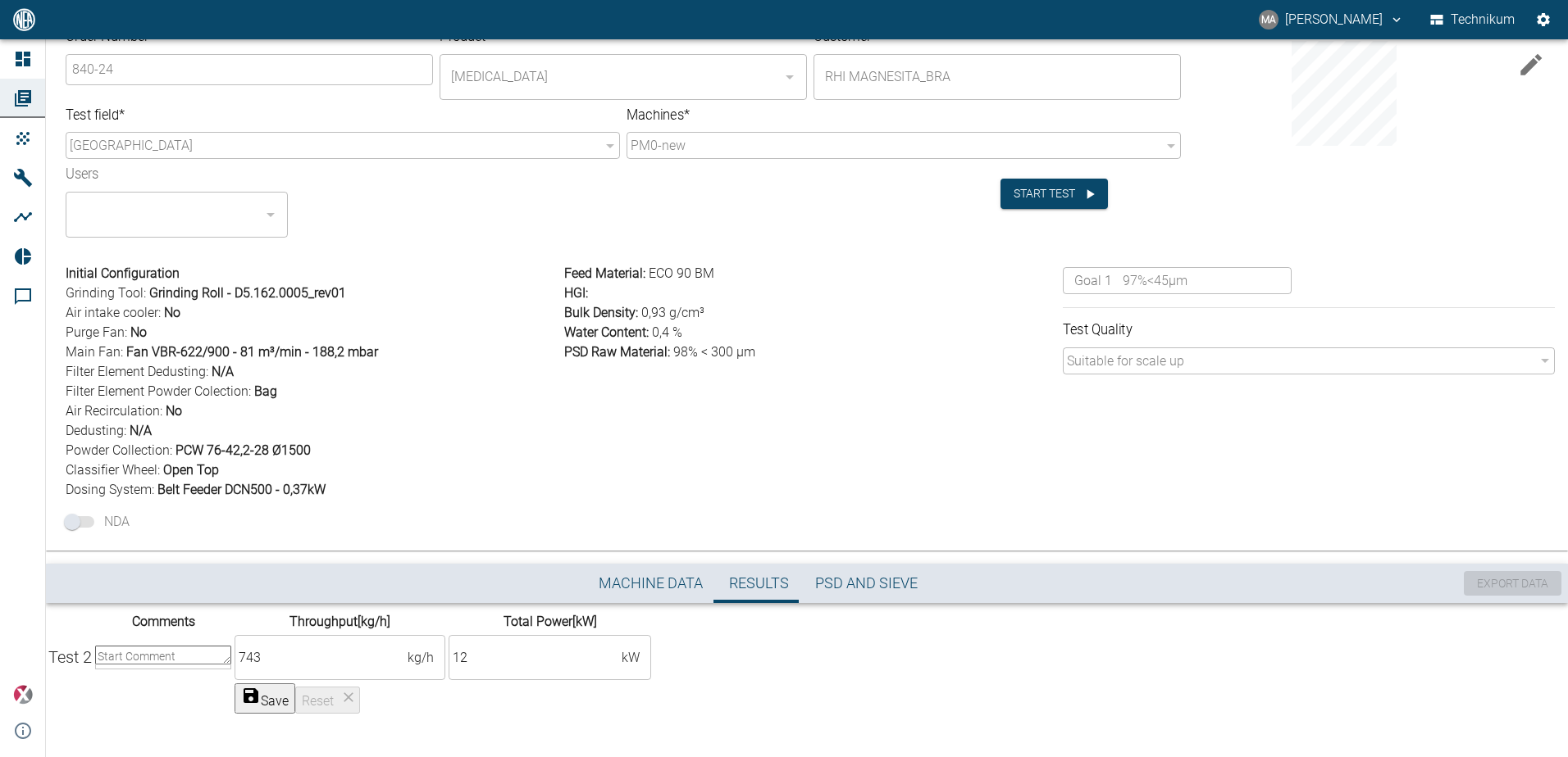
click at [629, 564] on button "Machine Data" at bounding box center [651, 584] width 131 height 39
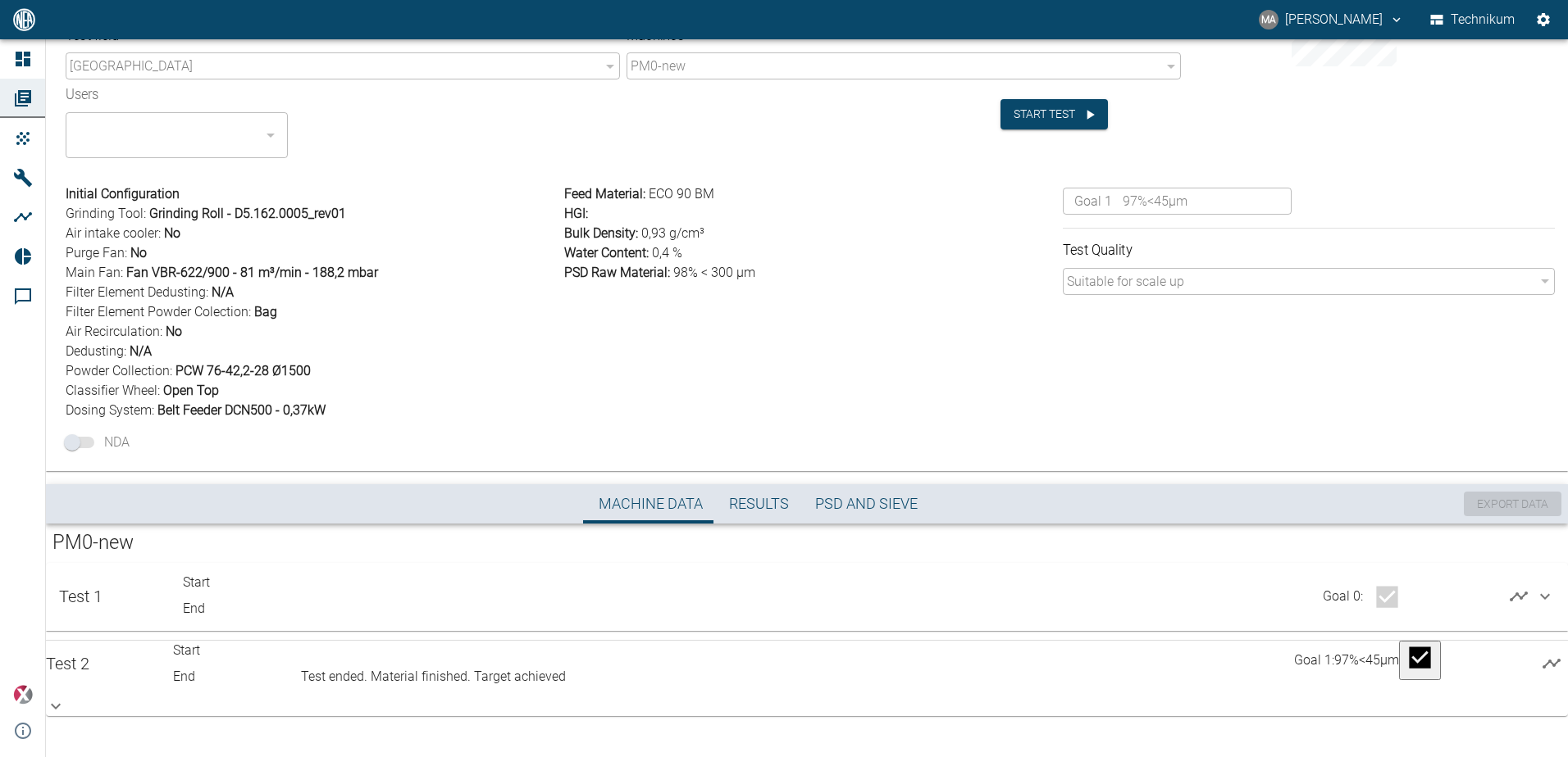
scroll to position [87, 0]
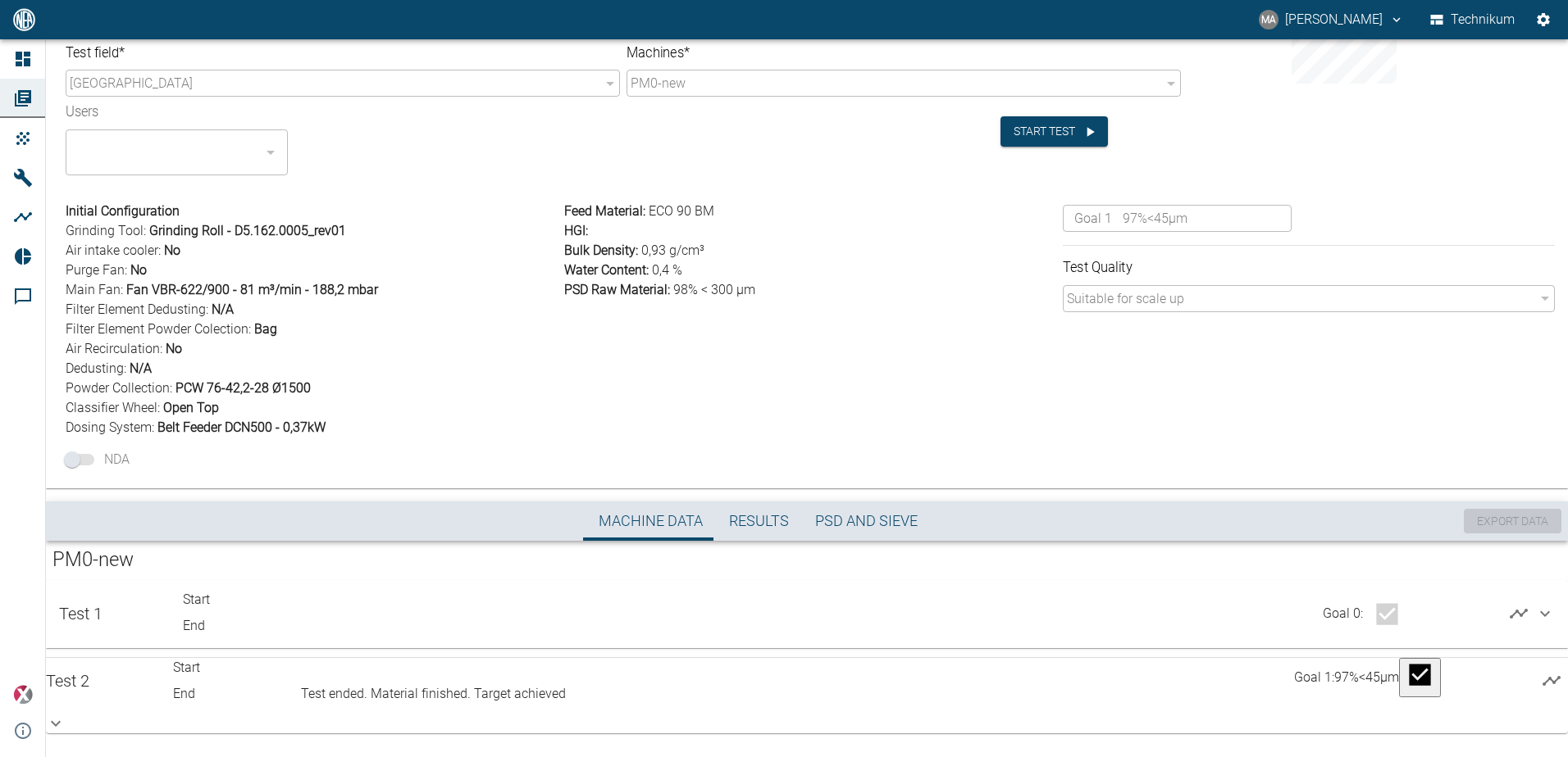
click at [66, 713] on icon at bounding box center [56, 723] width 20 height 20
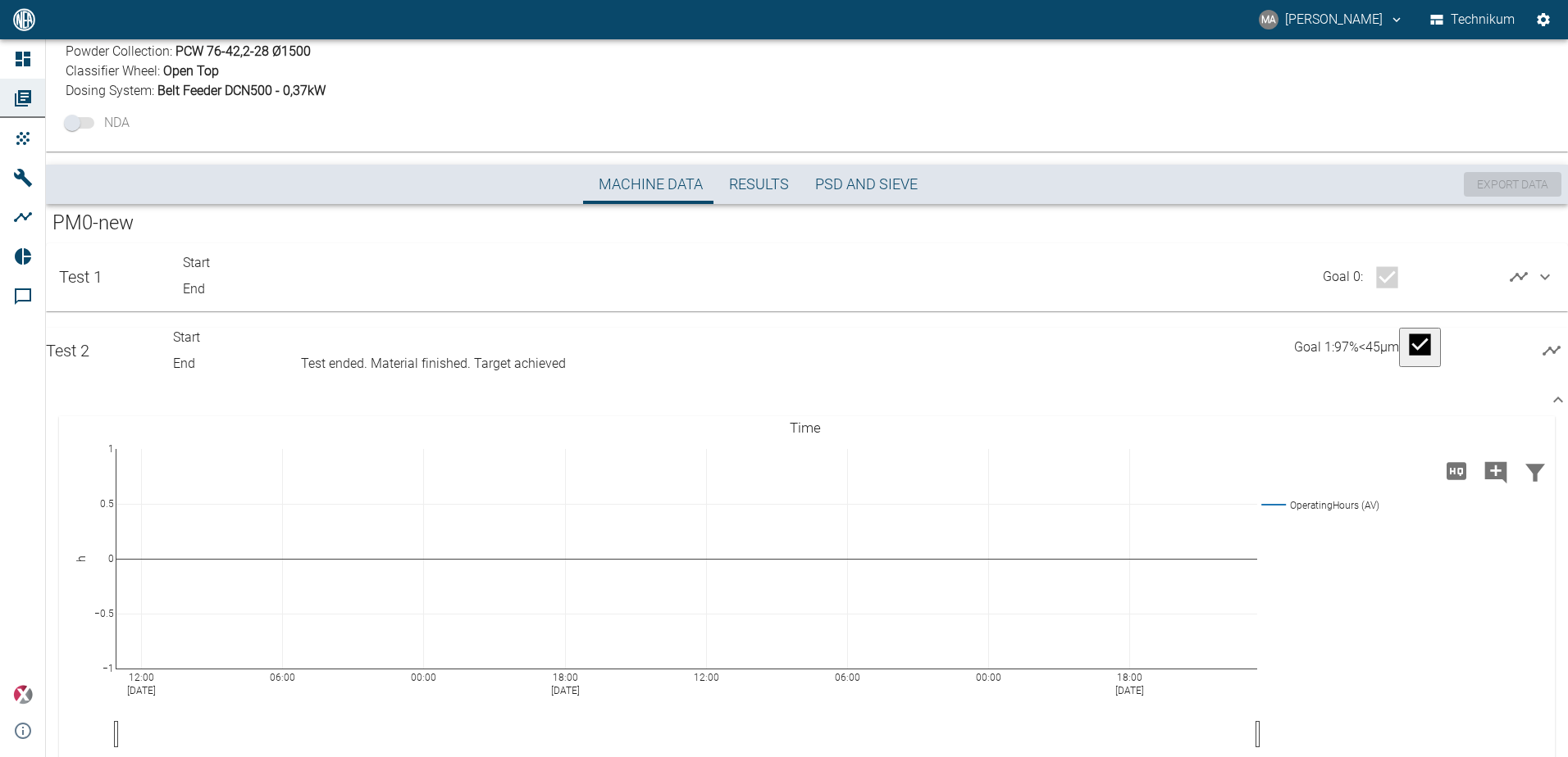
scroll to position [415, 0]
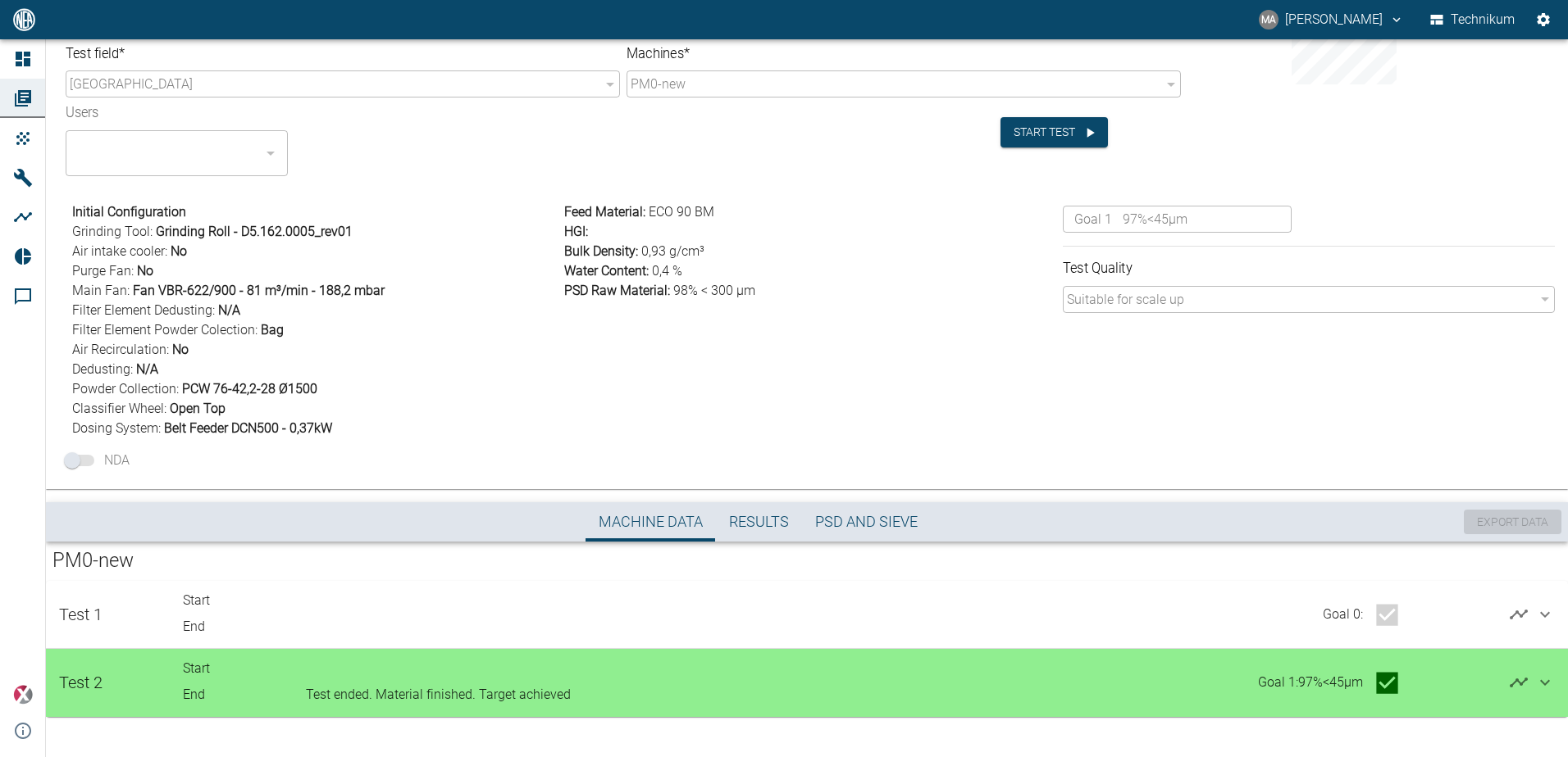
scroll to position [87, 0]
click at [1537, 682] on icon at bounding box center [1545, 681] width 20 height 20
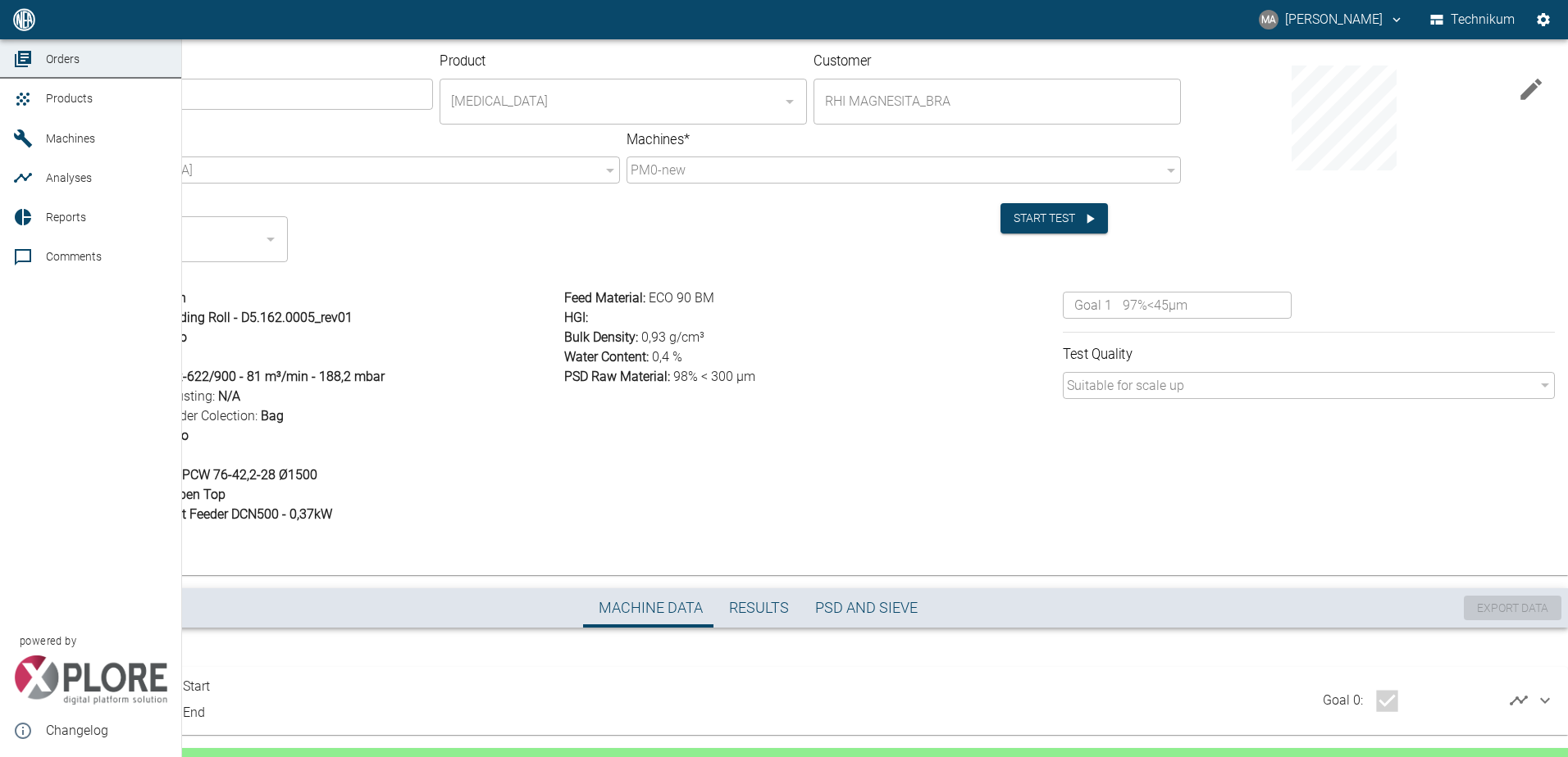
click at [27, 68] on icon at bounding box center [23, 59] width 16 height 16
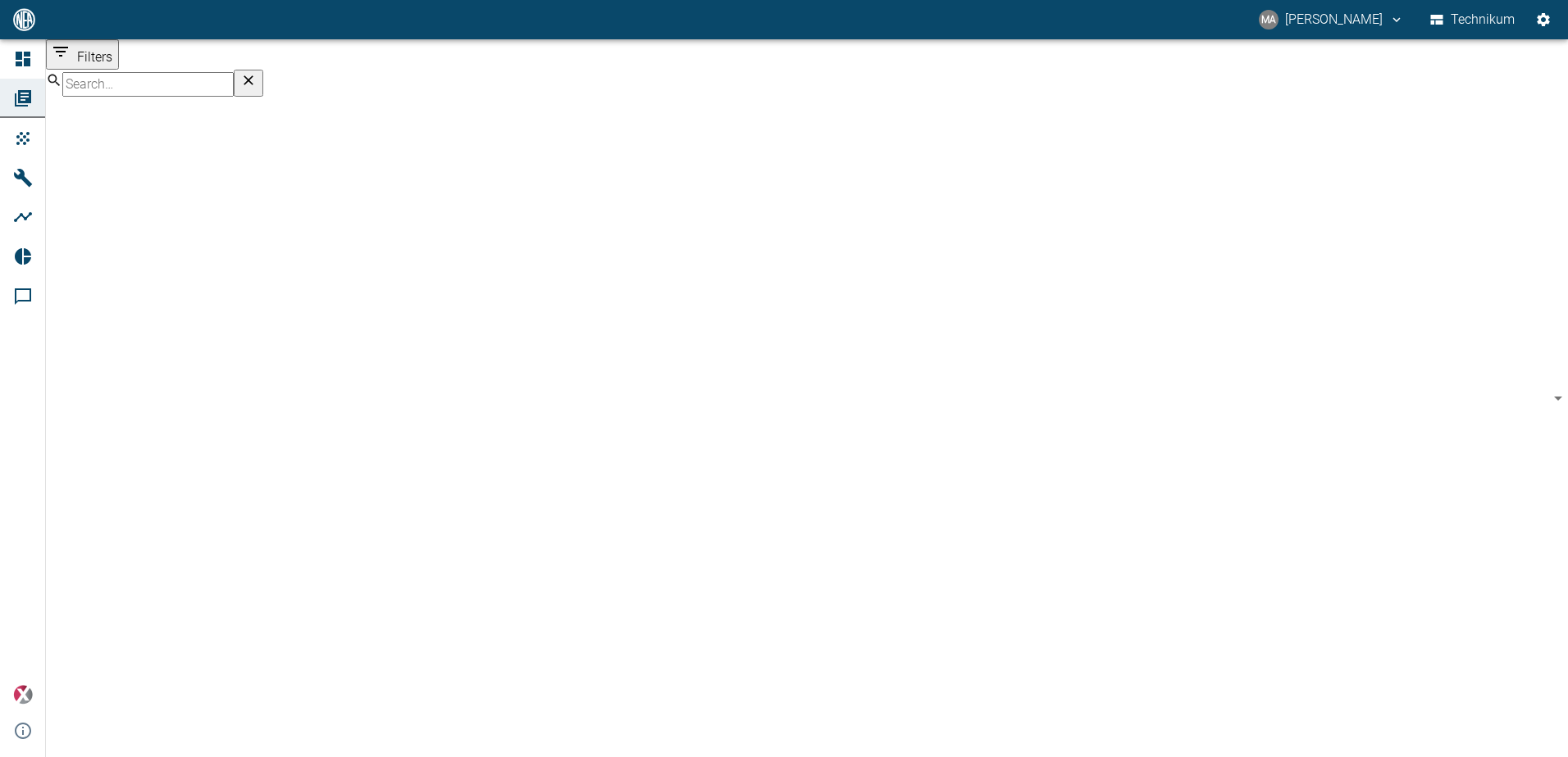
scroll to position [1212, 0]
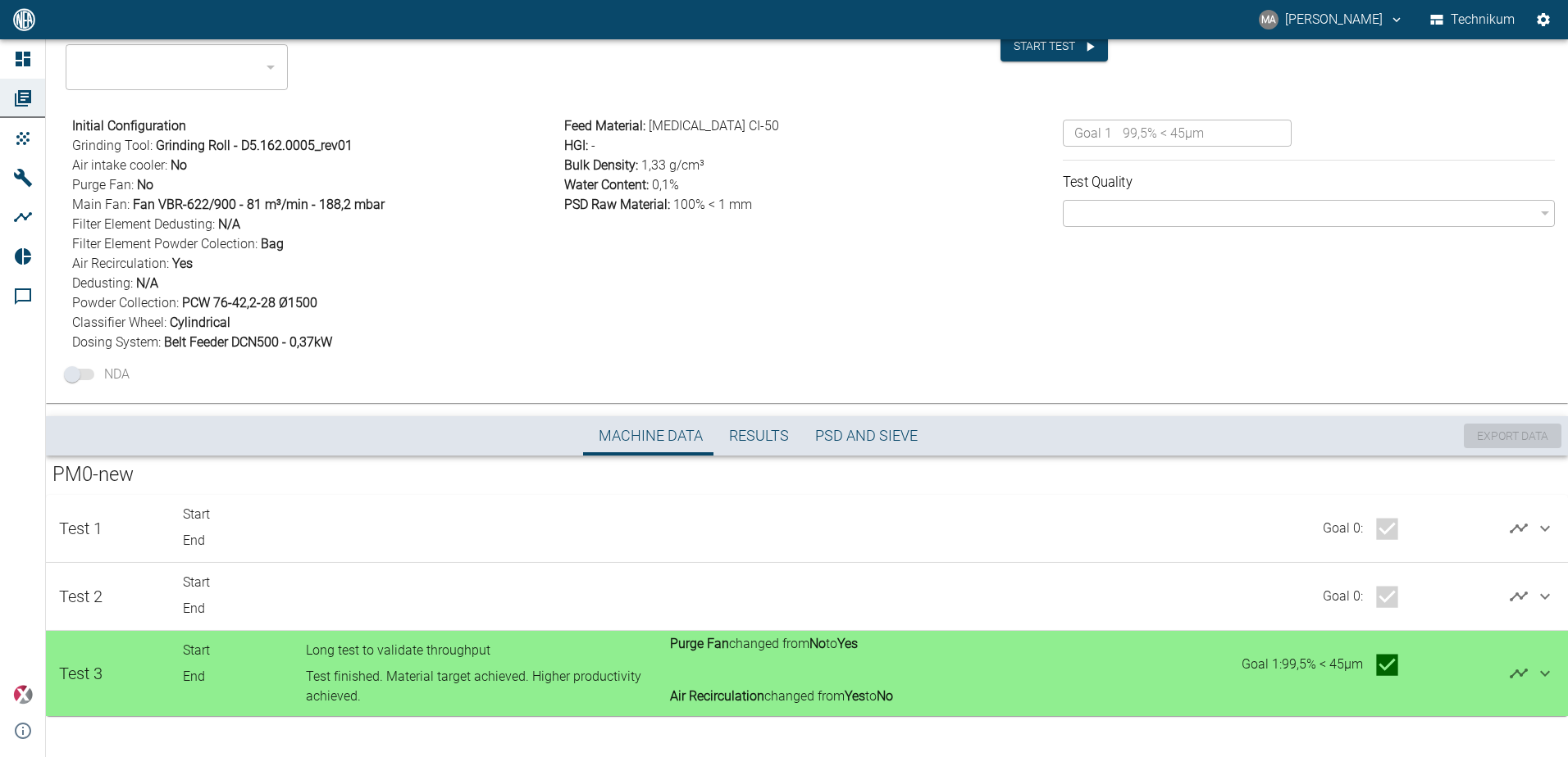
click at [1540, 673] on icon at bounding box center [1544, 673] width 10 height 5
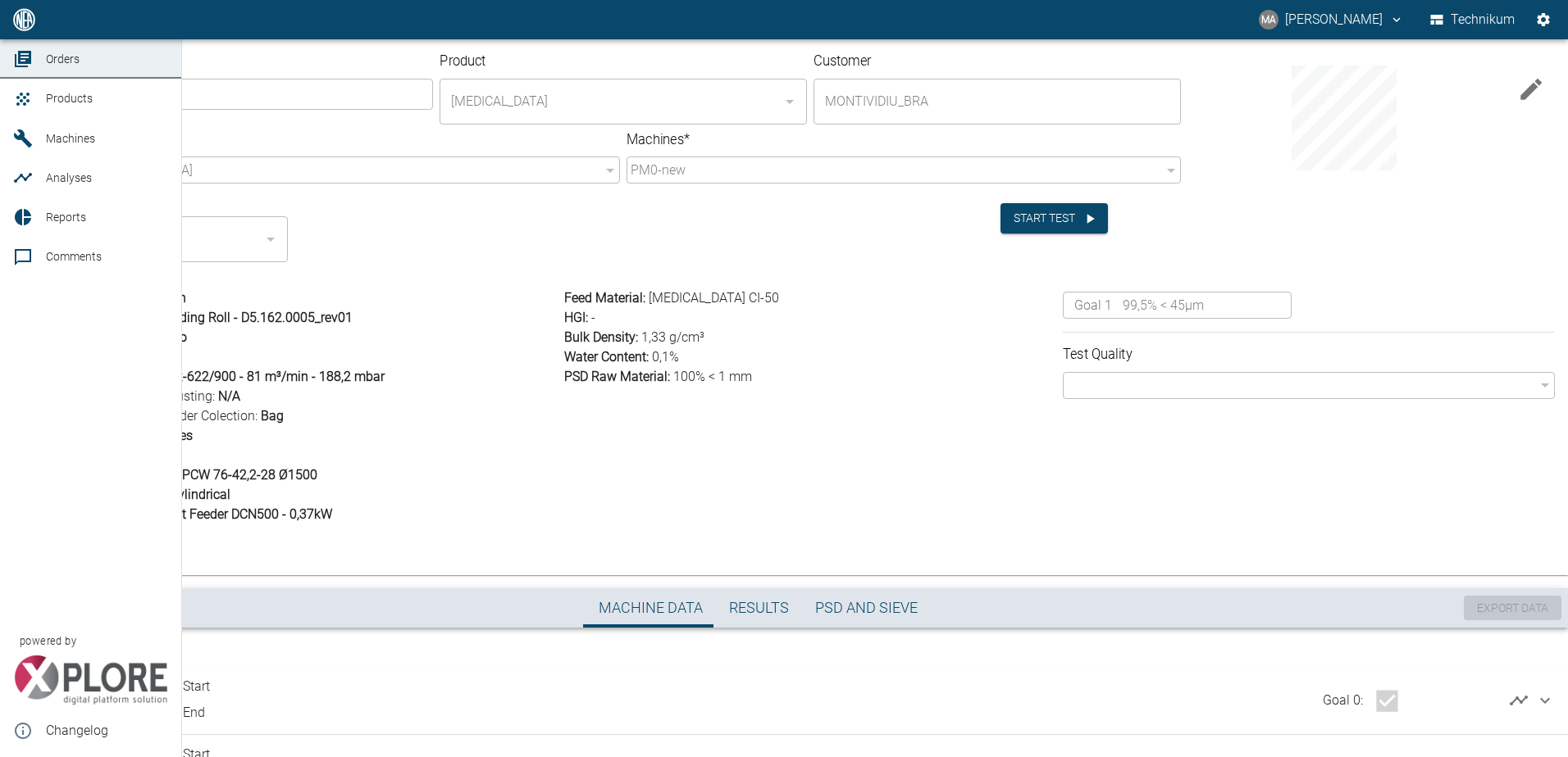
click at [15, 29] on icon at bounding box center [23, 20] width 20 height 20
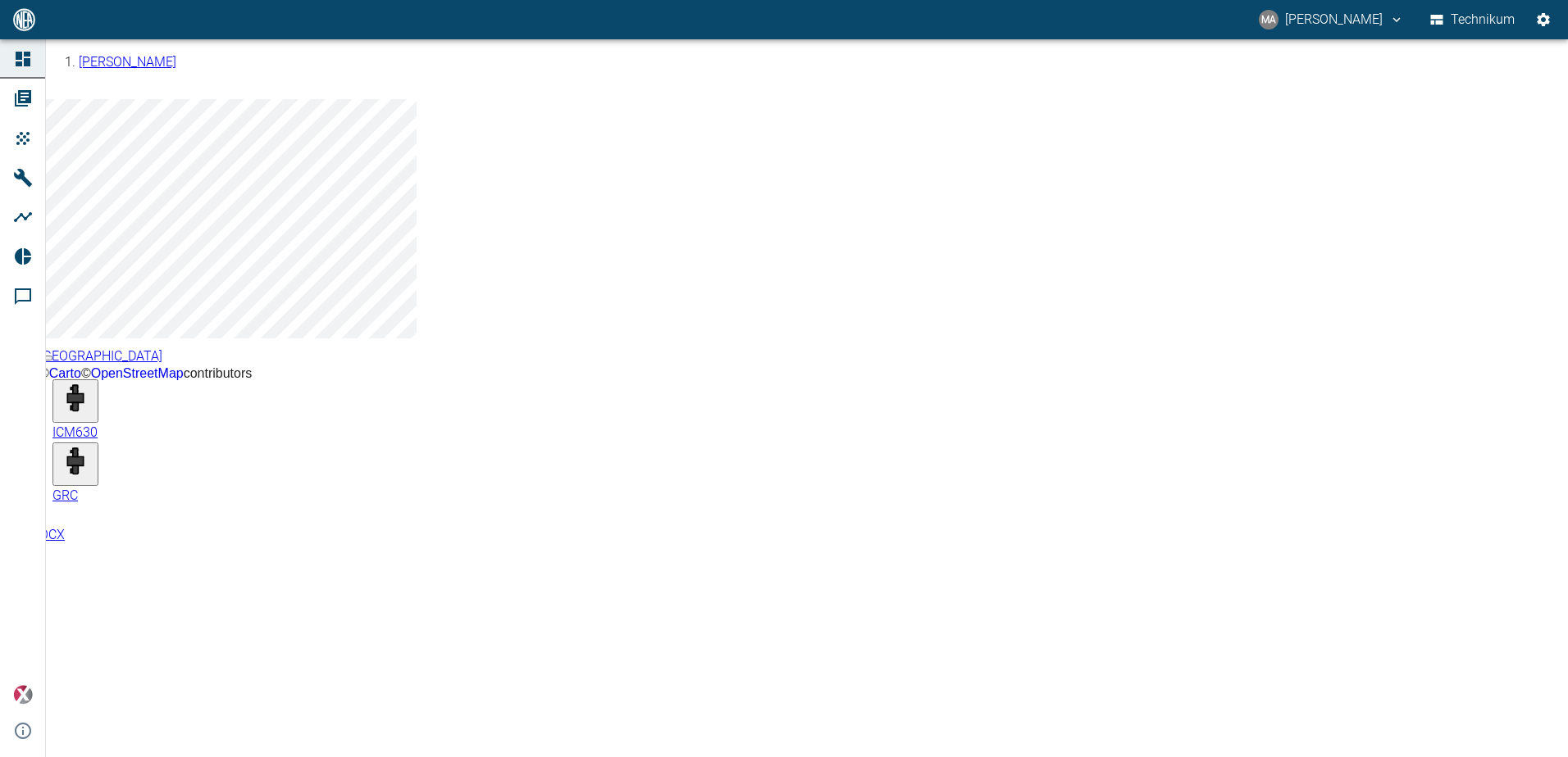
click at [205, 224] on link "PM0-new" at bounding box center [129, 243] width 153 height 40
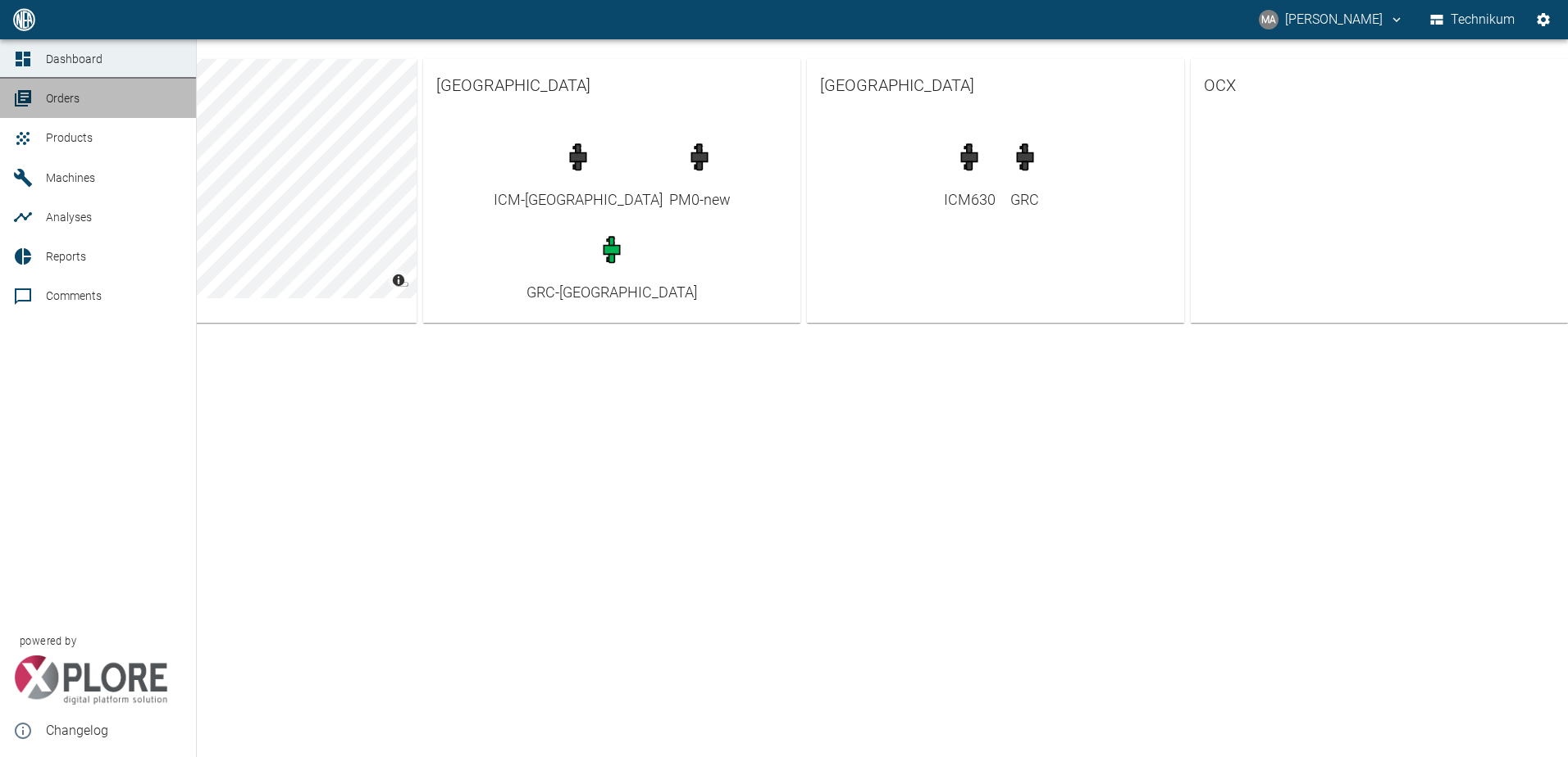
click at [27, 104] on icon at bounding box center [23, 99] width 20 height 20
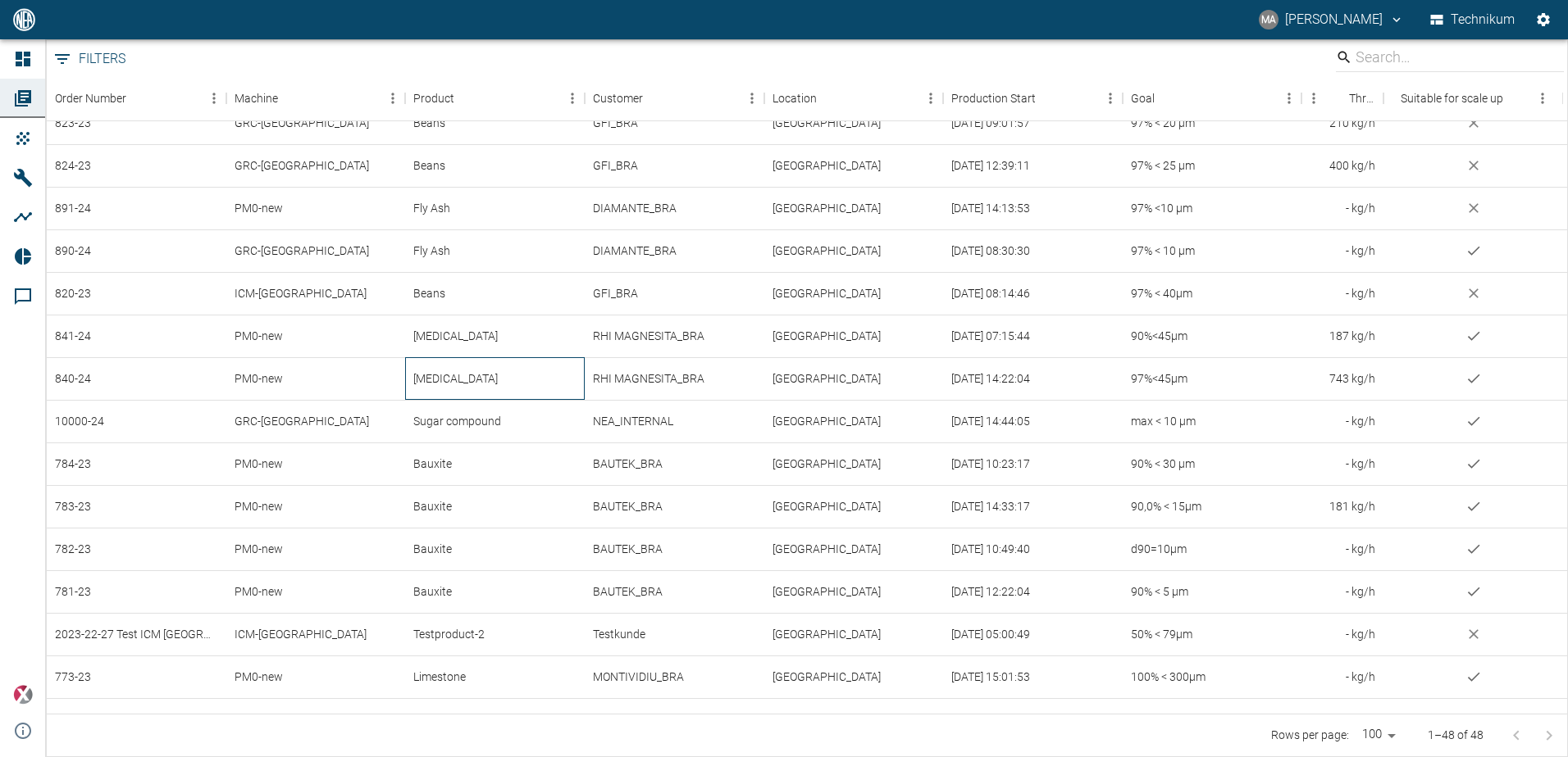
click at [485, 389] on div "[MEDICAL_DATA]" at bounding box center [495, 378] width 180 height 43
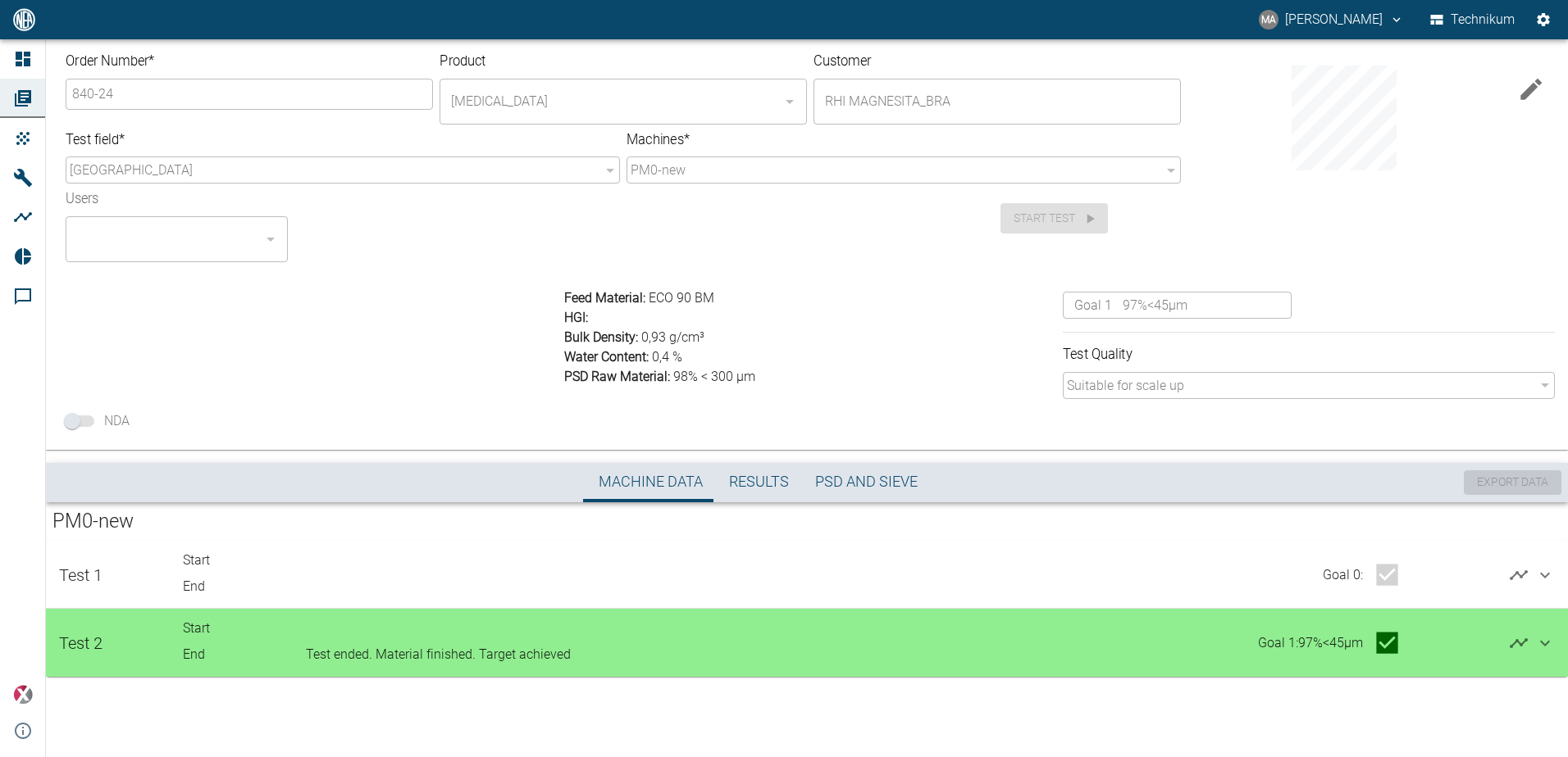
click at [1548, 641] on icon at bounding box center [1545, 643] width 20 height 20
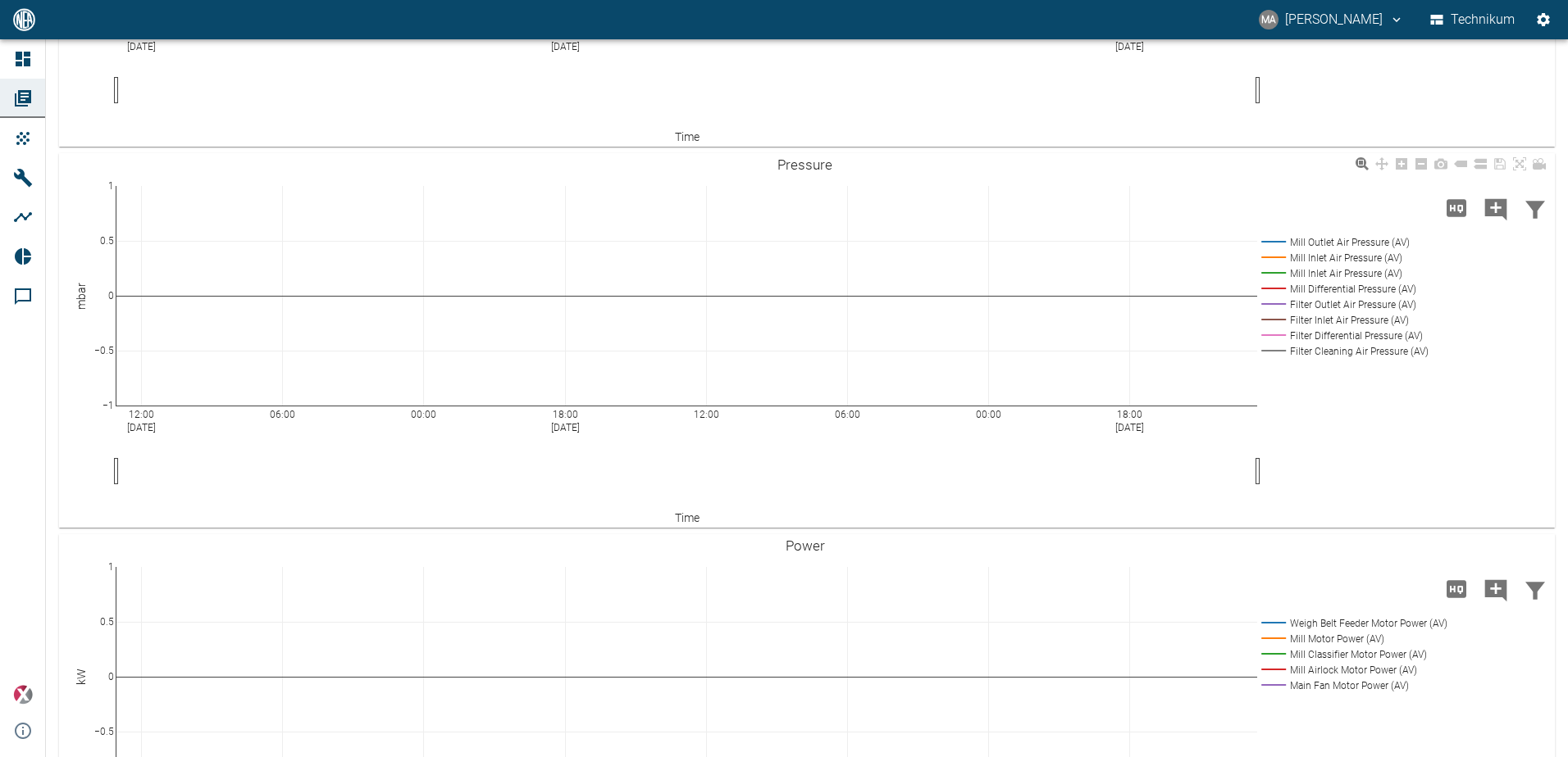
scroll to position [1731, 0]
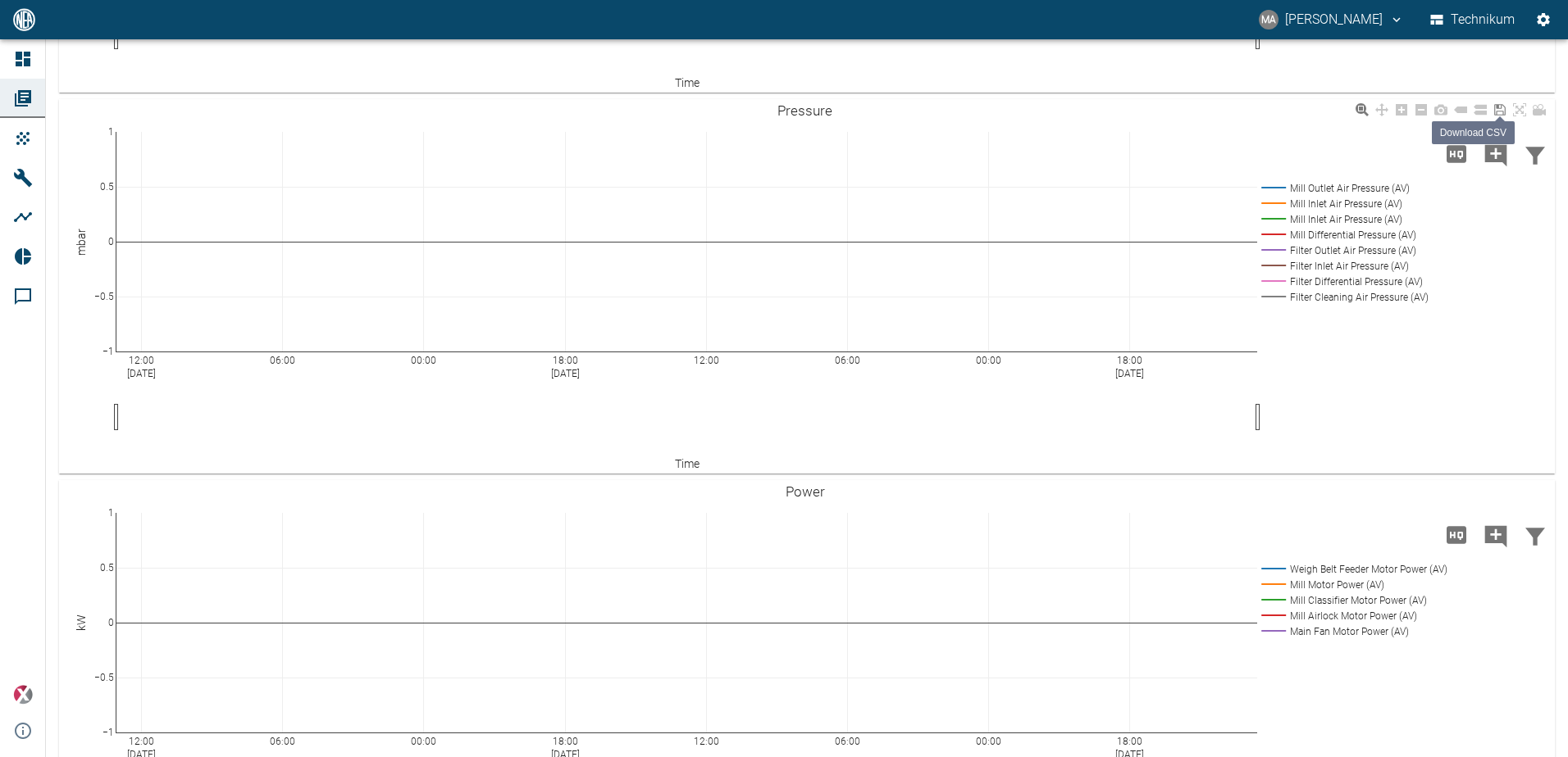
click at [1504, 116] on icon at bounding box center [1500, 109] width 12 height 12
click at [1440, 115] on icon at bounding box center [1440, 109] width 13 height 11
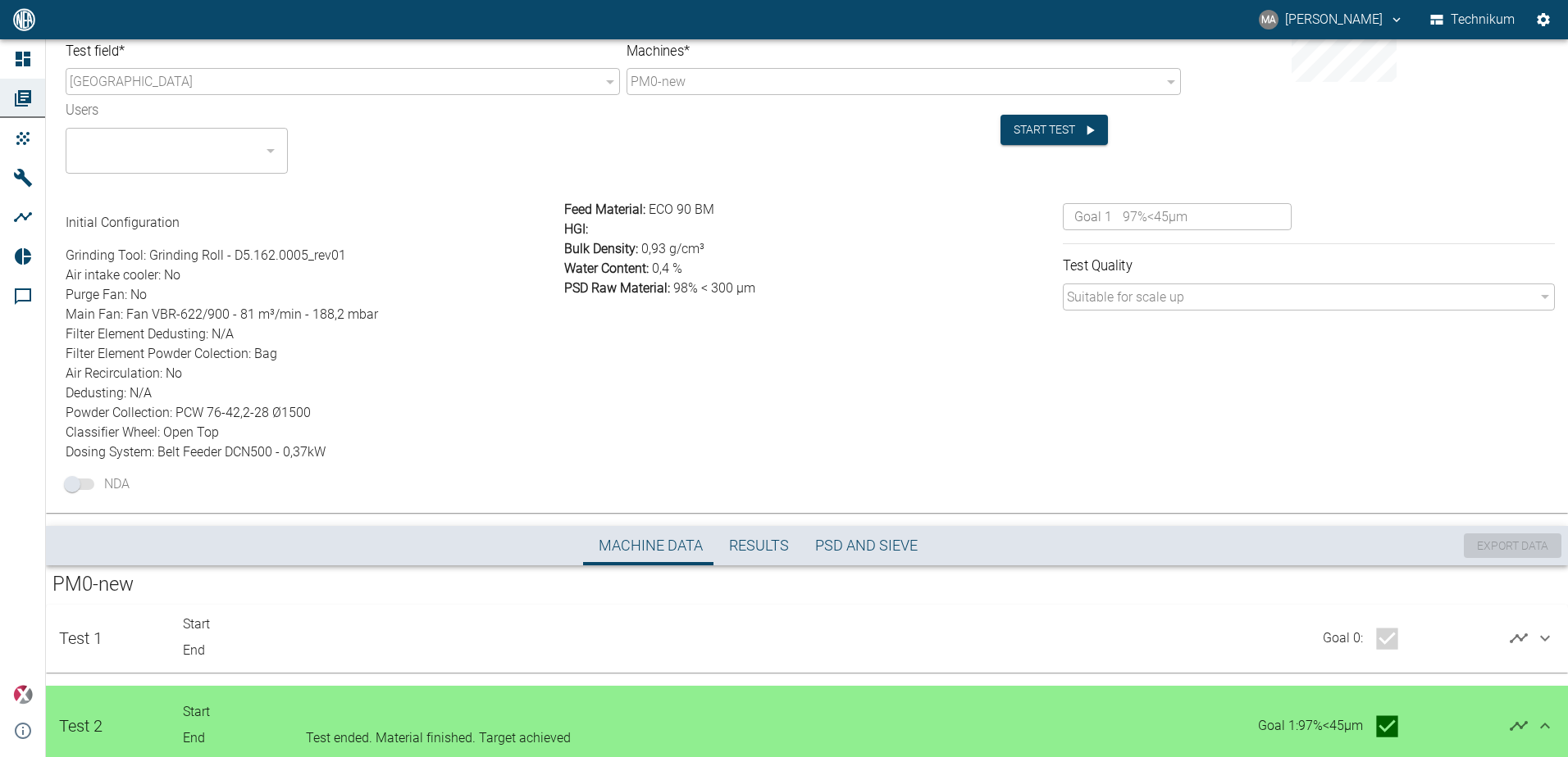
scroll to position [68, 0]
